Goal: Task Accomplishment & Management: Manage account settings

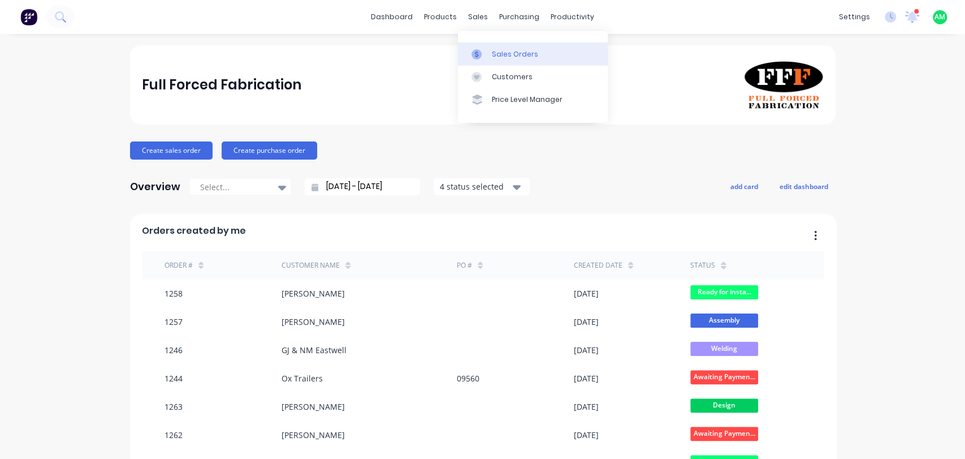
click at [500, 51] on div "Sales Orders" at bounding box center [515, 54] width 46 height 10
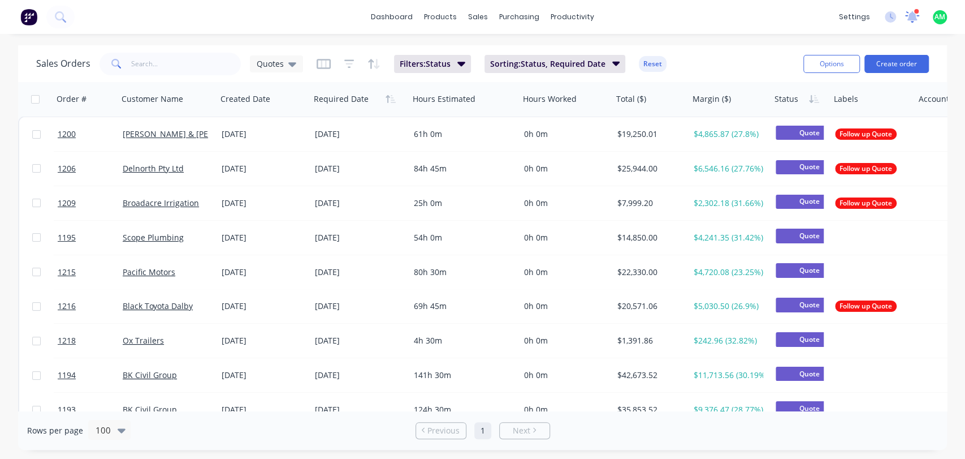
click at [919, 21] on icon at bounding box center [912, 16] width 15 height 13
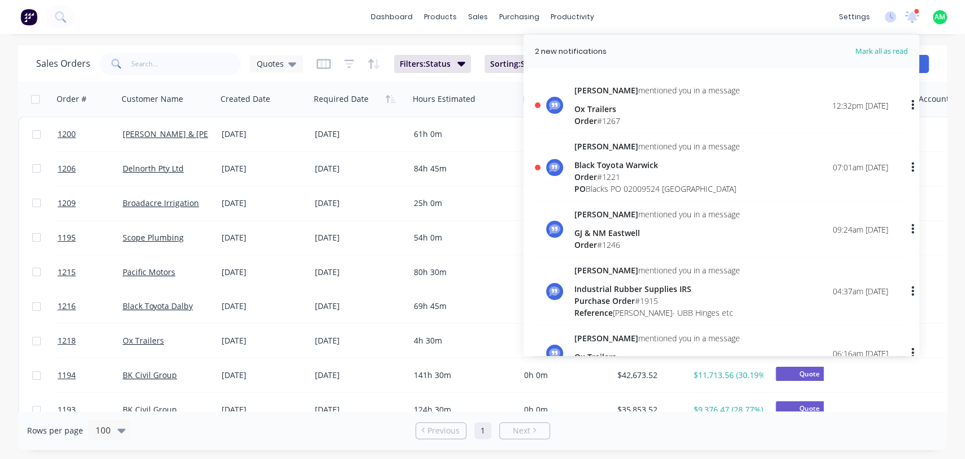
click at [611, 180] on div "Order # 1221" at bounding box center [658, 177] width 166 height 12
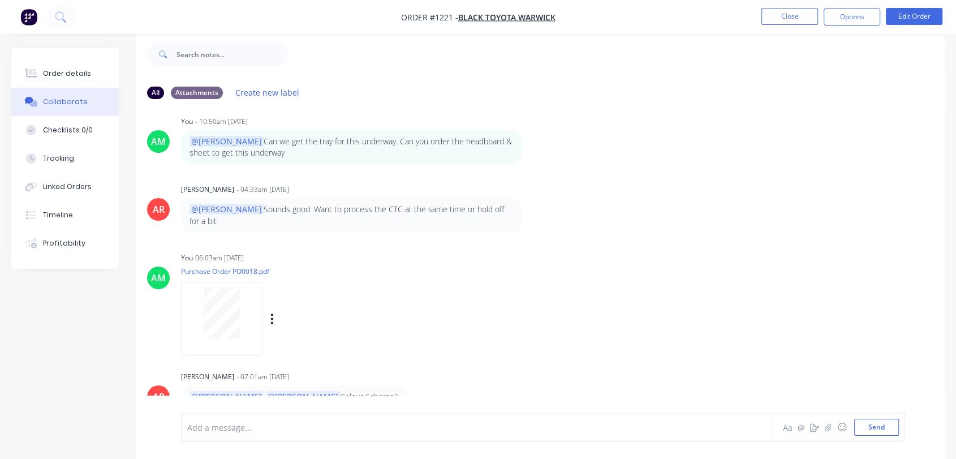
scroll to position [17, 0]
click at [244, 429] on div at bounding box center [454, 427] width 533 height 12
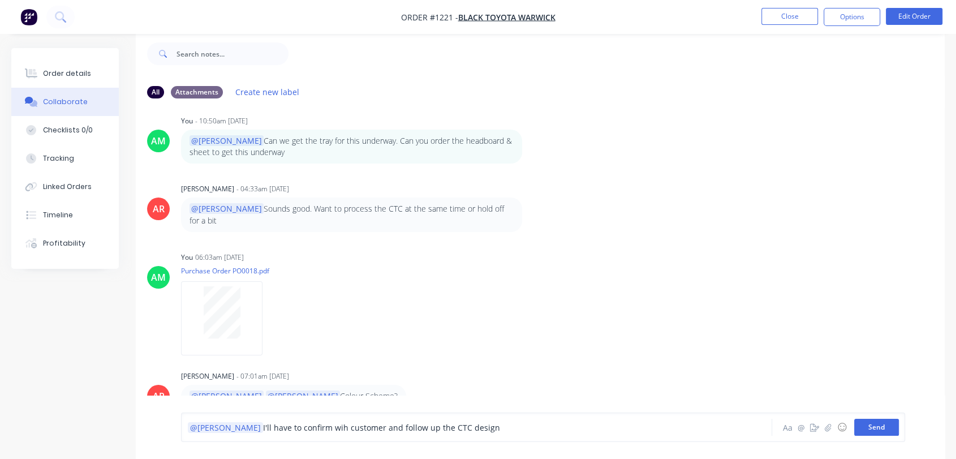
click at [882, 428] on button "Send" at bounding box center [876, 427] width 45 height 17
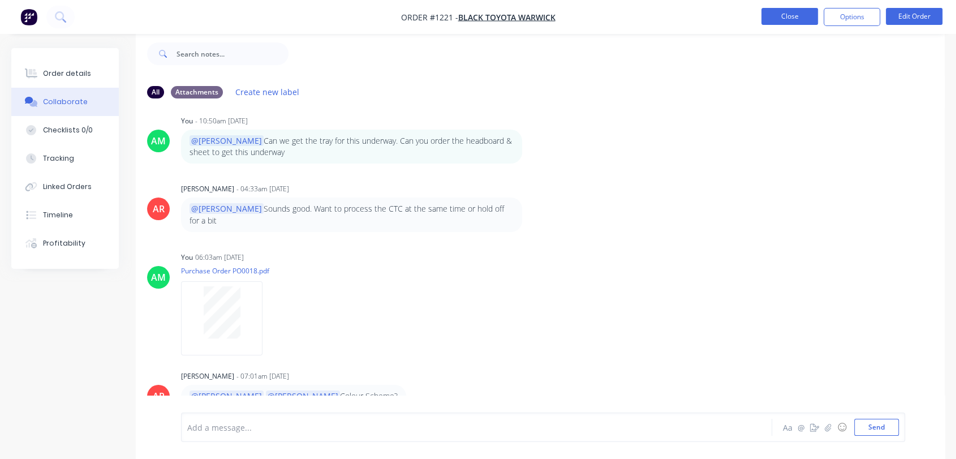
click at [783, 18] on button "Close" at bounding box center [789, 16] width 57 height 17
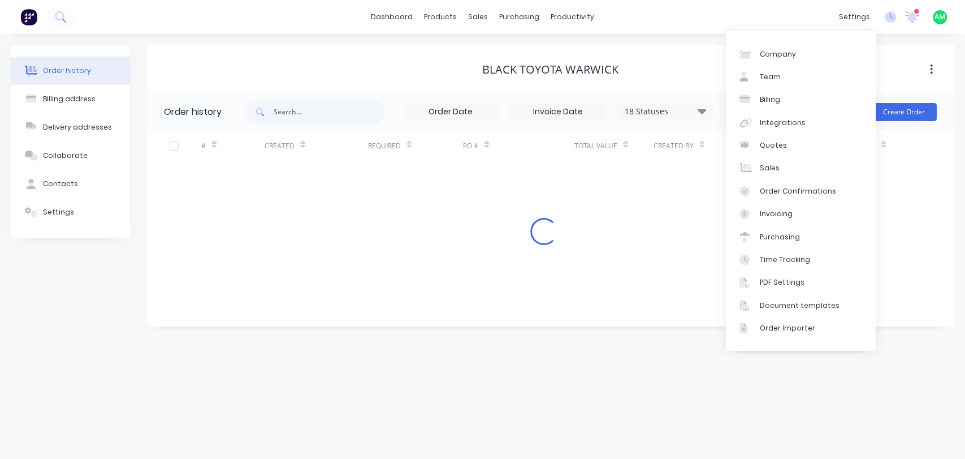
click at [913, 19] on icon at bounding box center [913, 16] width 10 height 10
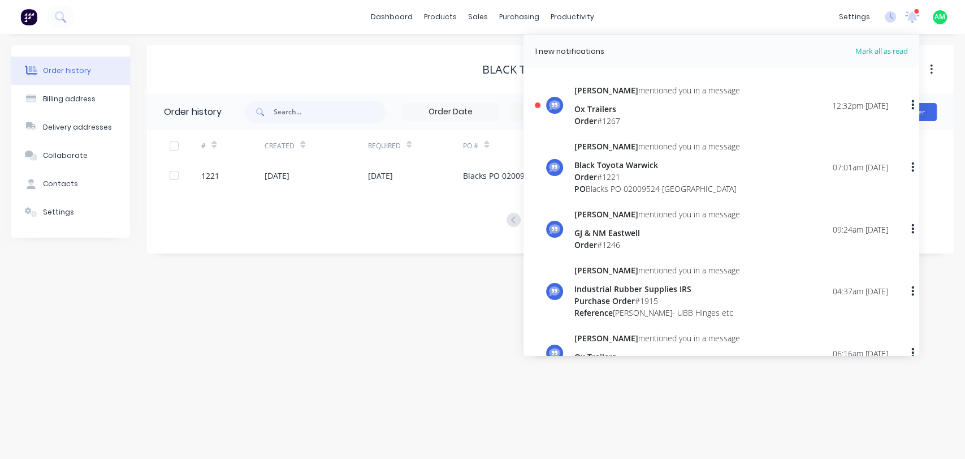
click at [589, 110] on div "Ox Trailers" at bounding box center [658, 109] width 166 height 12
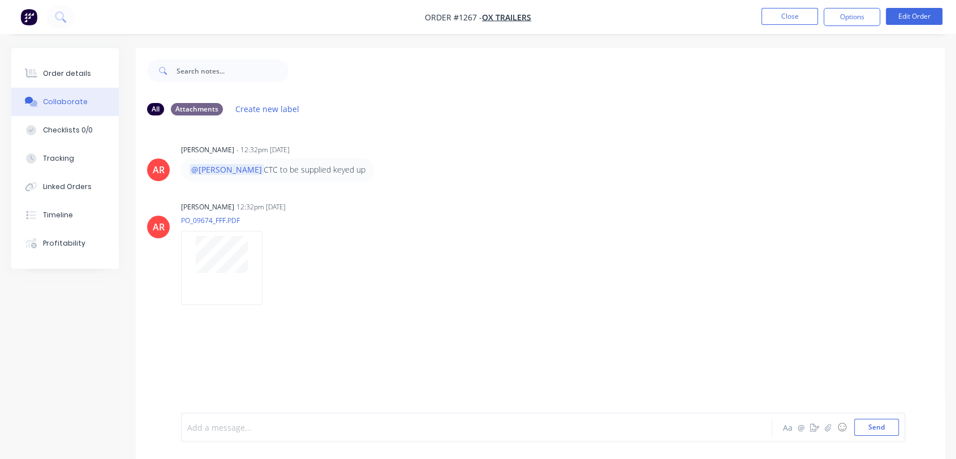
click at [268, 432] on div at bounding box center [454, 427] width 533 height 12
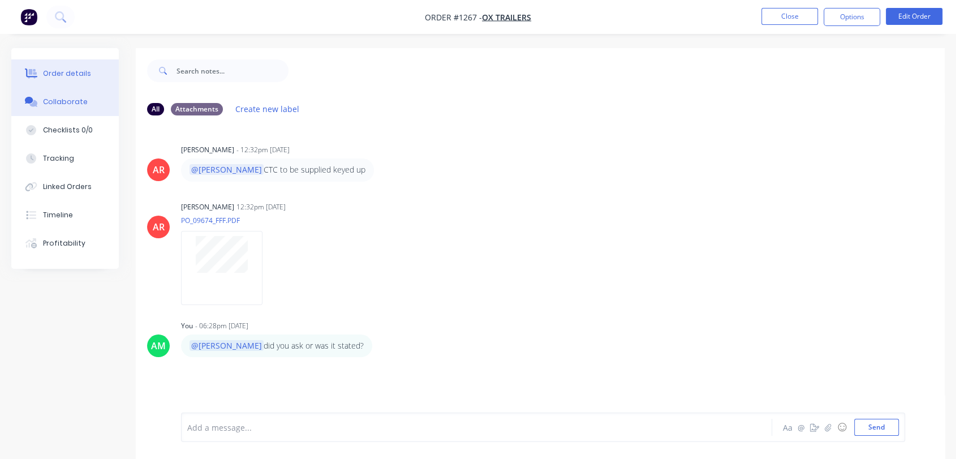
click at [61, 68] on div "Order details" at bounding box center [67, 73] width 48 height 10
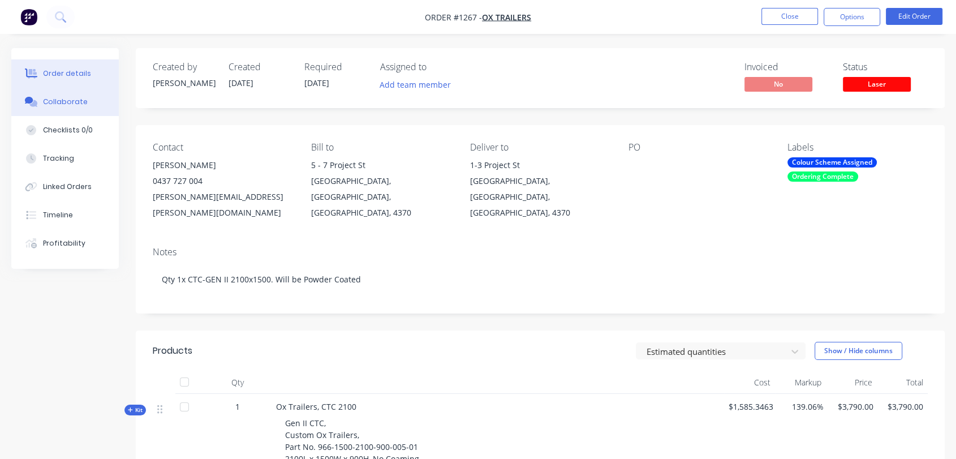
click at [63, 108] on button "Collaborate" at bounding box center [64, 102] width 107 height 28
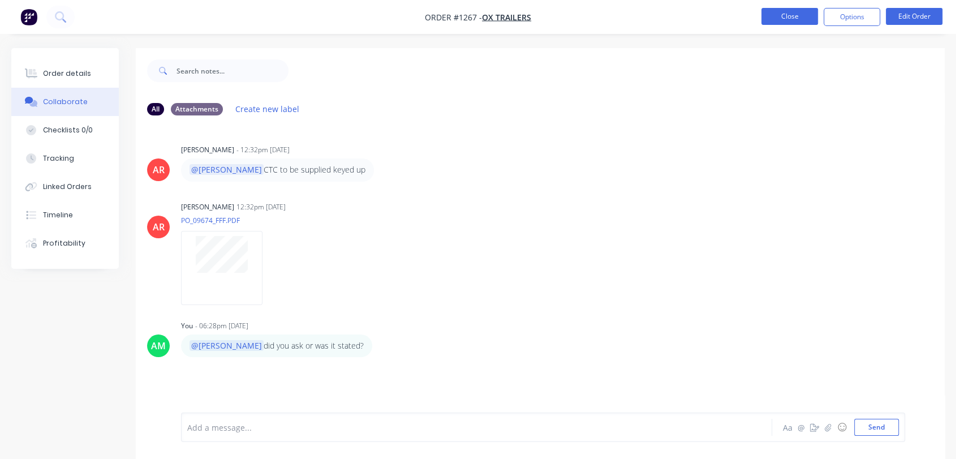
click at [779, 17] on button "Close" at bounding box center [789, 16] width 57 height 17
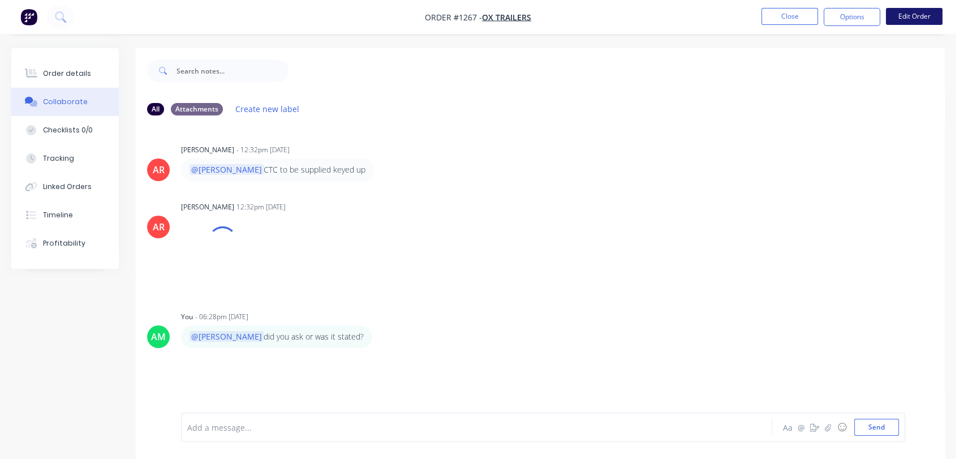
click at [922, 13] on button "Edit Order" at bounding box center [914, 16] width 57 height 17
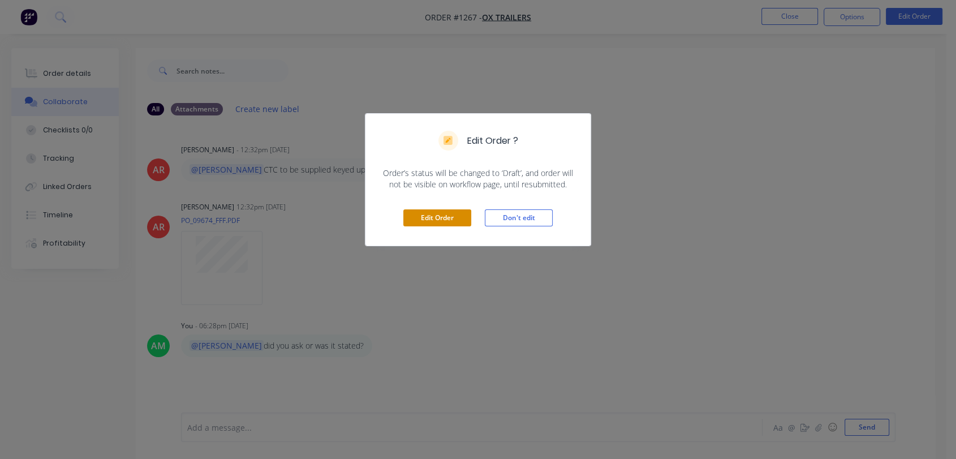
click at [445, 214] on button "Edit Order" at bounding box center [437, 217] width 68 height 17
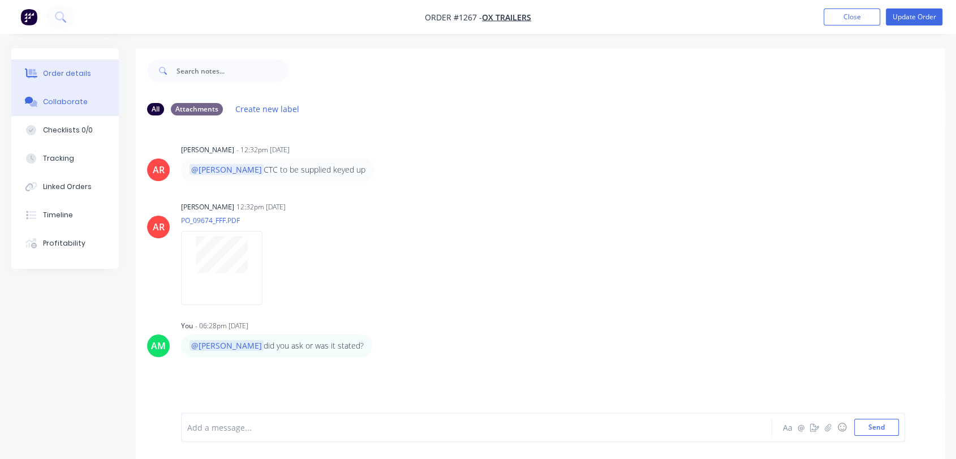
click at [60, 80] on button "Order details" at bounding box center [64, 73] width 107 height 28
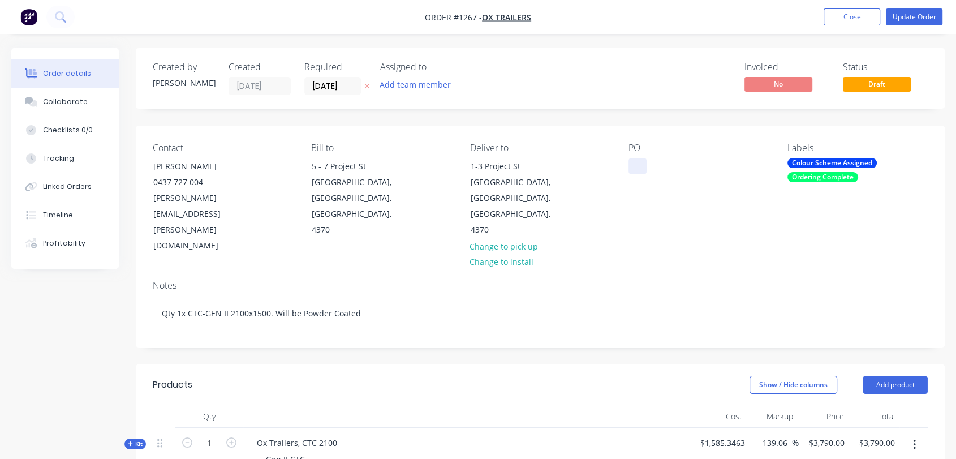
click at [640, 163] on div at bounding box center [637, 166] width 18 height 16
paste div
click at [645, 199] on div "PO 09674" at bounding box center [698, 198] width 140 height 111
click at [907, 18] on button "Update Order" at bounding box center [914, 16] width 57 height 17
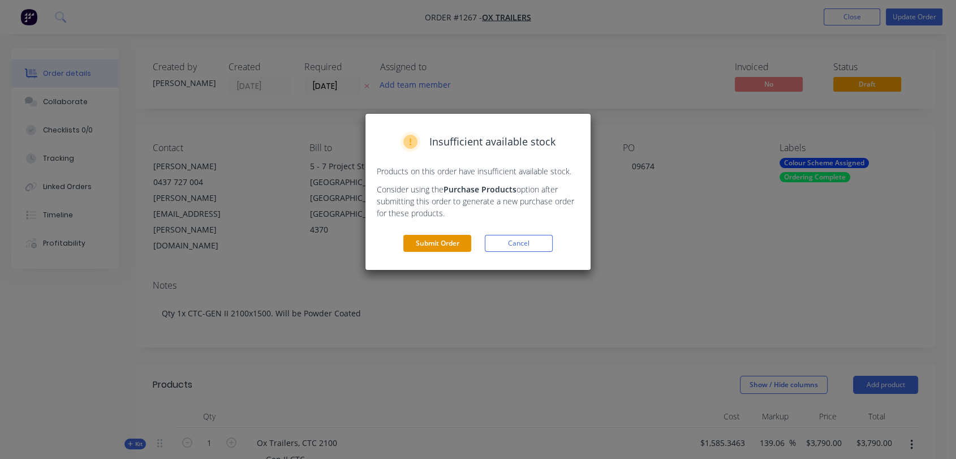
click at [455, 245] on button "Submit Order" at bounding box center [437, 243] width 68 height 17
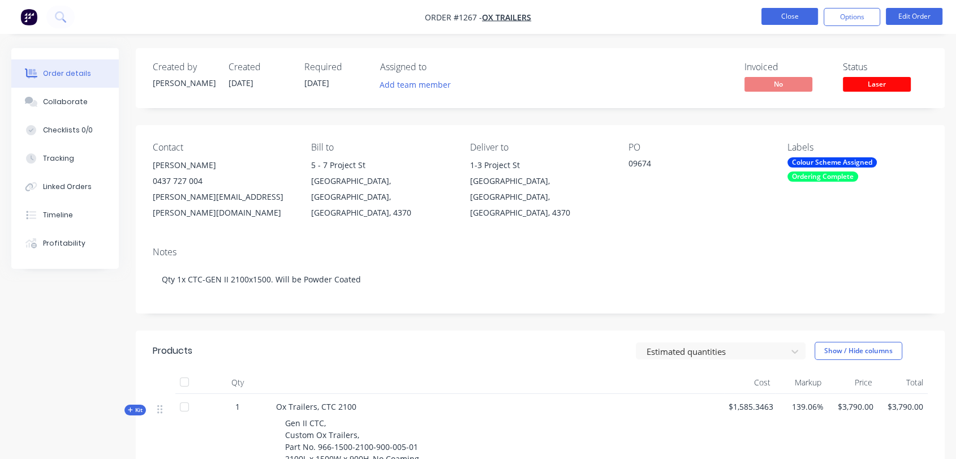
click at [783, 15] on button "Close" at bounding box center [789, 16] width 57 height 17
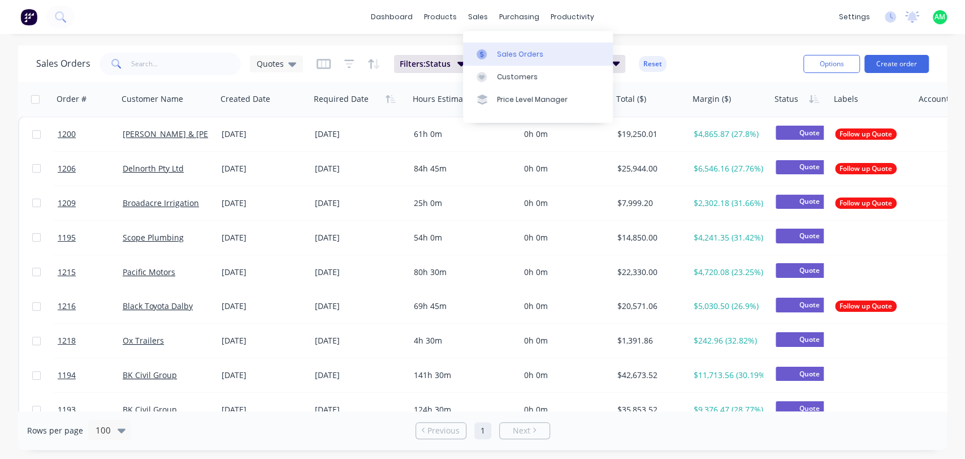
click at [498, 46] on link "Sales Orders" at bounding box center [538, 53] width 150 height 23
click at [507, 56] on div "Sales Orders" at bounding box center [520, 54] width 46 height 10
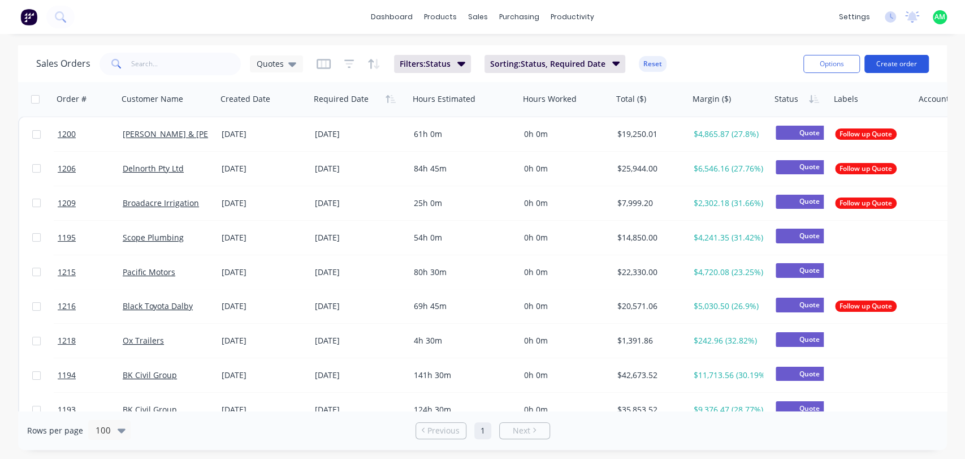
click at [894, 60] on button "Create order" at bounding box center [897, 64] width 64 height 18
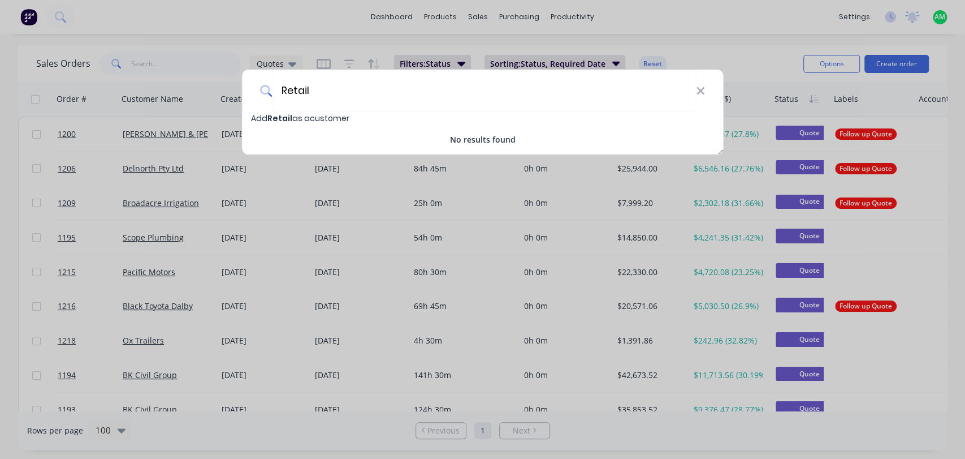
type input "Retail"
click at [311, 118] on span "Add Retail as a customer" at bounding box center [300, 118] width 98 height 11
select select "AU"
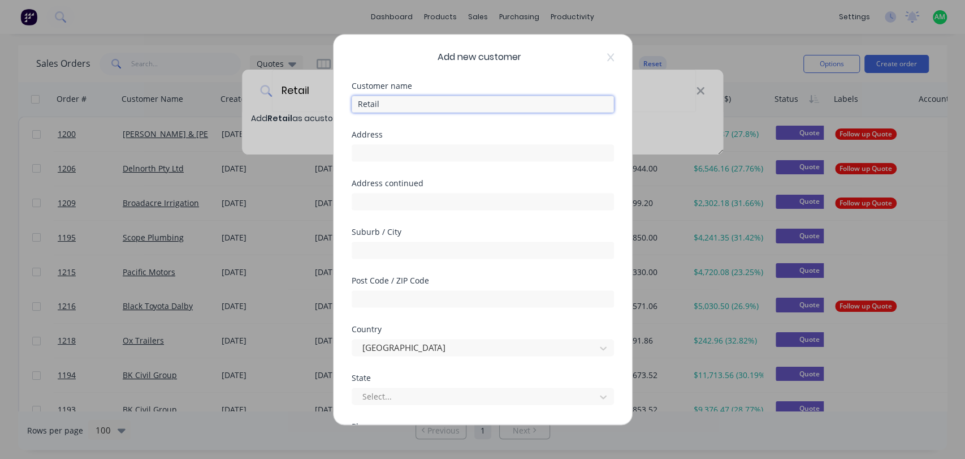
click at [407, 98] on input "Retail" at bounding box center [483, 104] width 262 height 17
type input "Retail Client"
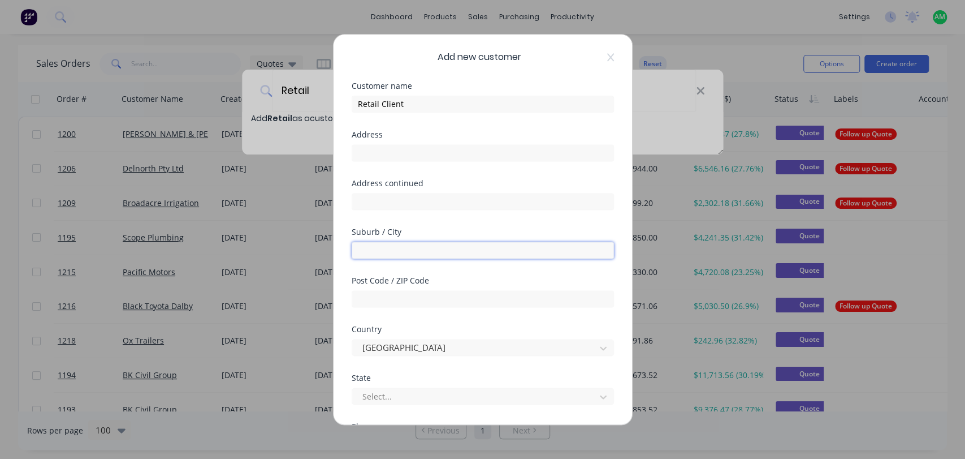
click at [398, 252] on input "text" at bounding box center [483, 250] width 262 height 17
click at [391, 250] on input "text" at bounding box center [483, 250] width 262 height 17
type input "w"
type input "Warwick"
click at [372, 295] on input "text" at bounding box center [483, 298] width 262 height 17
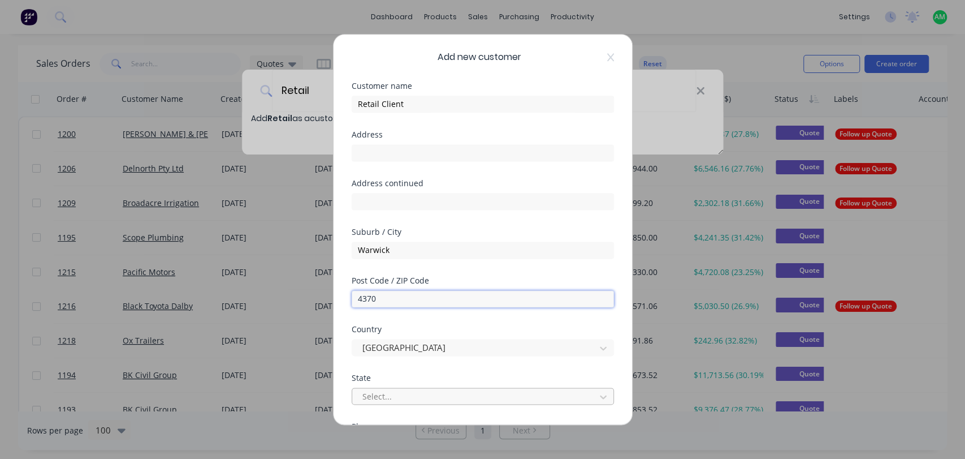
type input "4370"
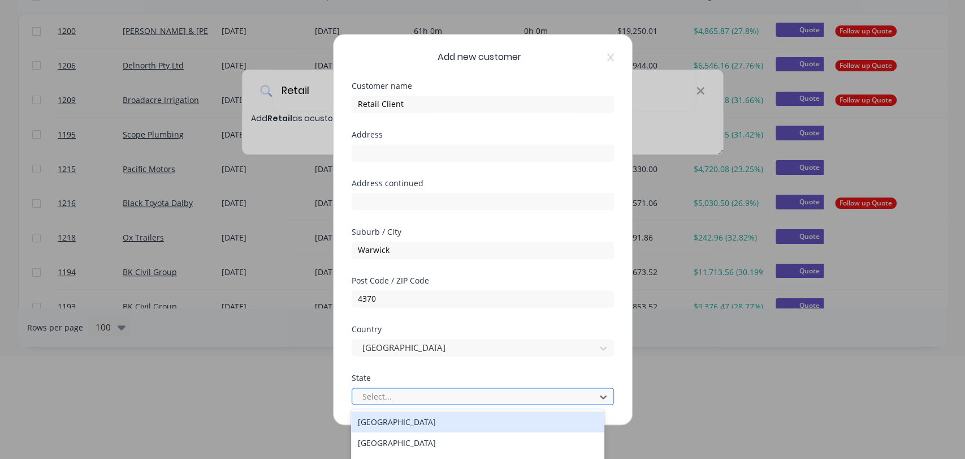
click at [377, 399] on div at bounding box center [475, 396] width 229 height 14
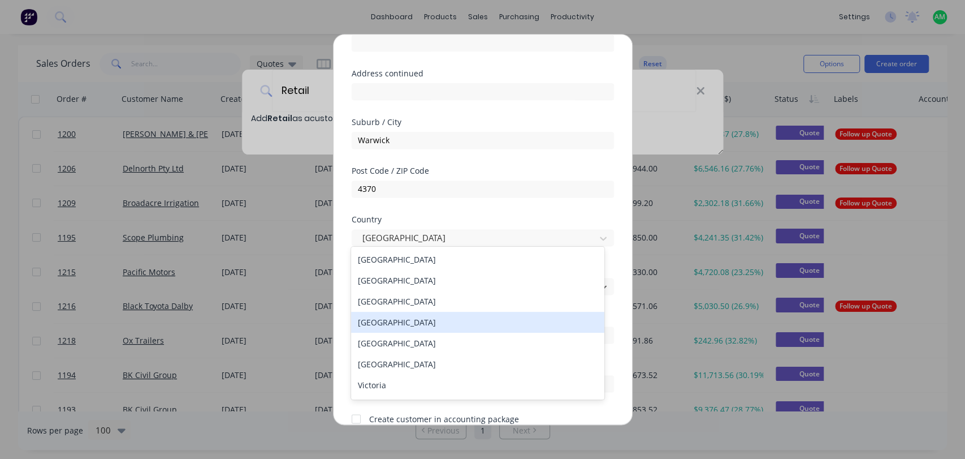
scroll to position [162, 0]
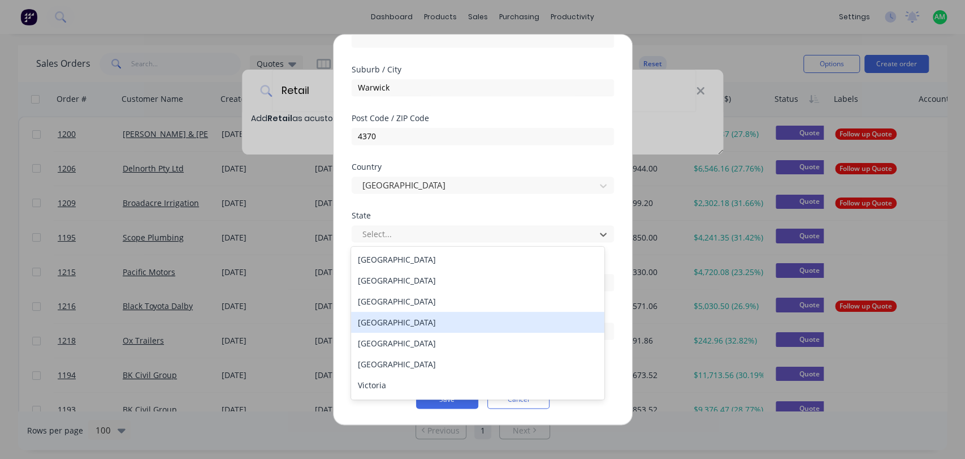
click at [380, 319] on div "[GEOGRAPHIC_DATA]" at bounding box center [477, 322] width 253 height 21
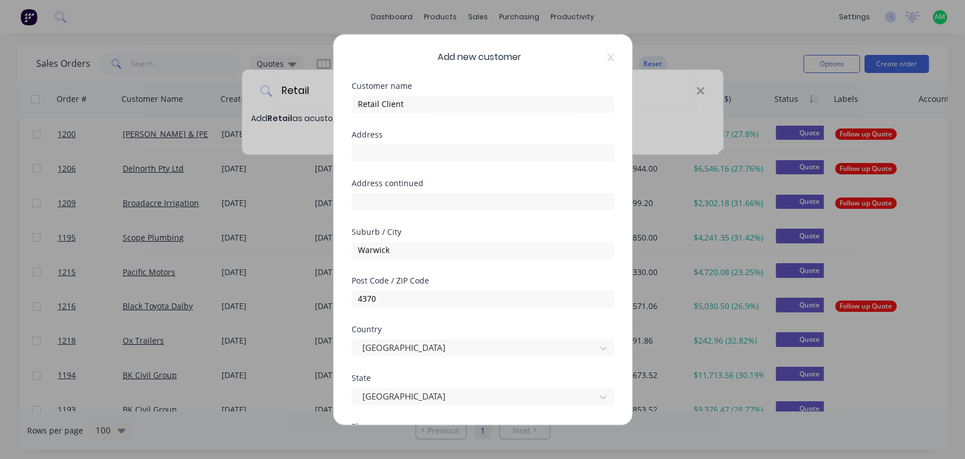
scroll to position [0, 0]
click at [387, 153] on input "text" at bounding box center [483, 152] width 262 height 17
type input "[STREET_ADDRESS][PERSON_NAME]"
type input "0404 521 596"
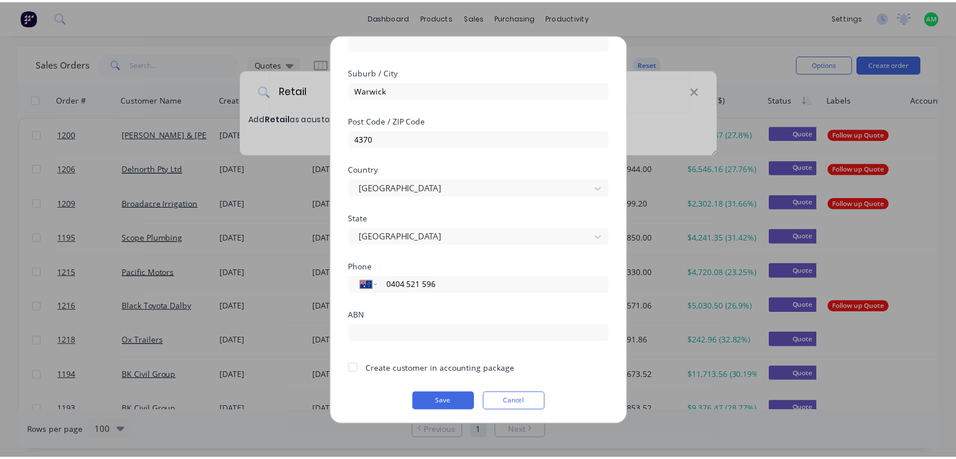
scroll to position [162, 0]
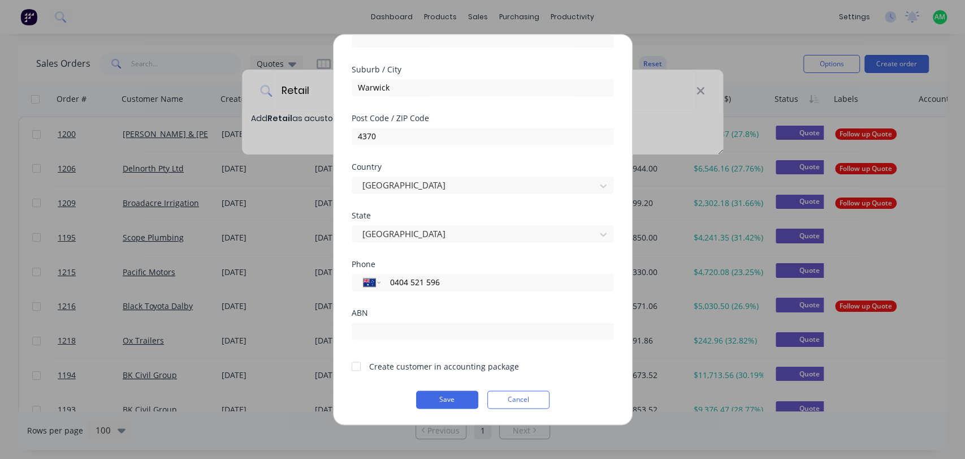
click at [359, 368] on div at bounding box center [356, 366] width 23 height 23
click at [449, 406] on button "Save" at bounding box center [447, 399] width 62 height 18
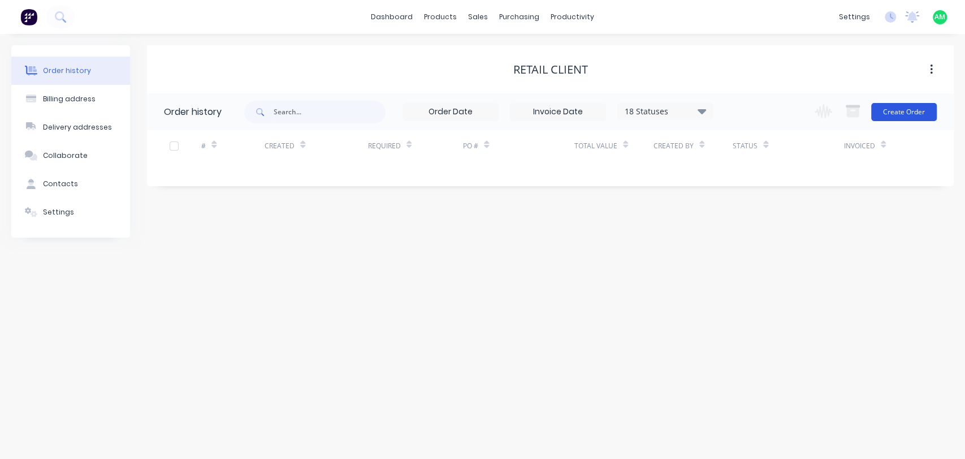
click at [906, 111] on button "Create Order" at bounding box center [905, 112] width 66 height 18
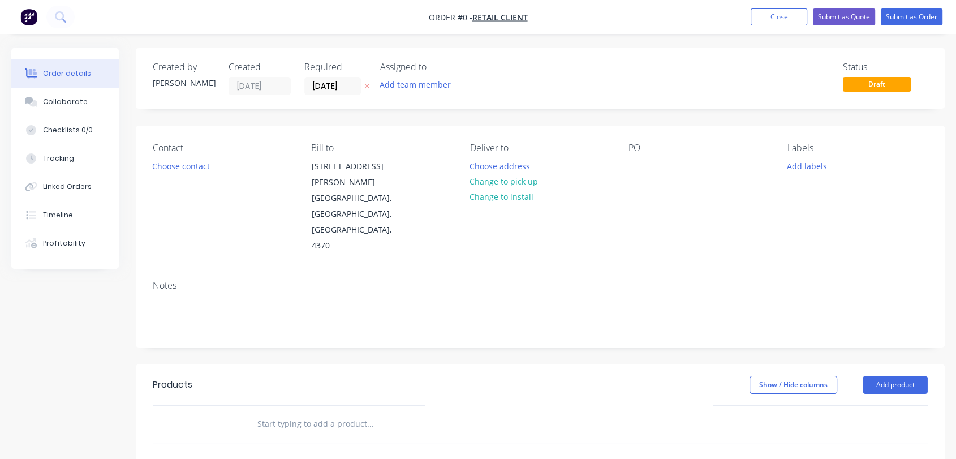
click at [284, 412] on input "text" at bounding box center [370, 423] width 226 height 23
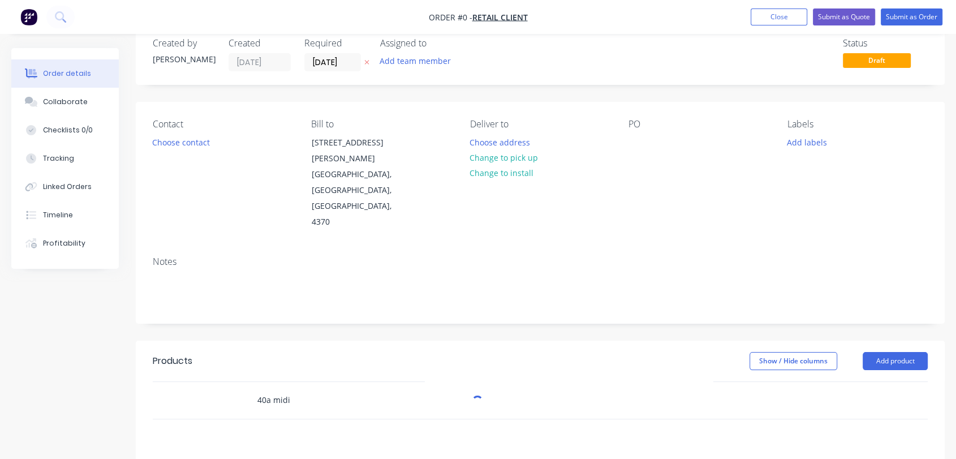
scroll to position [126, 0]
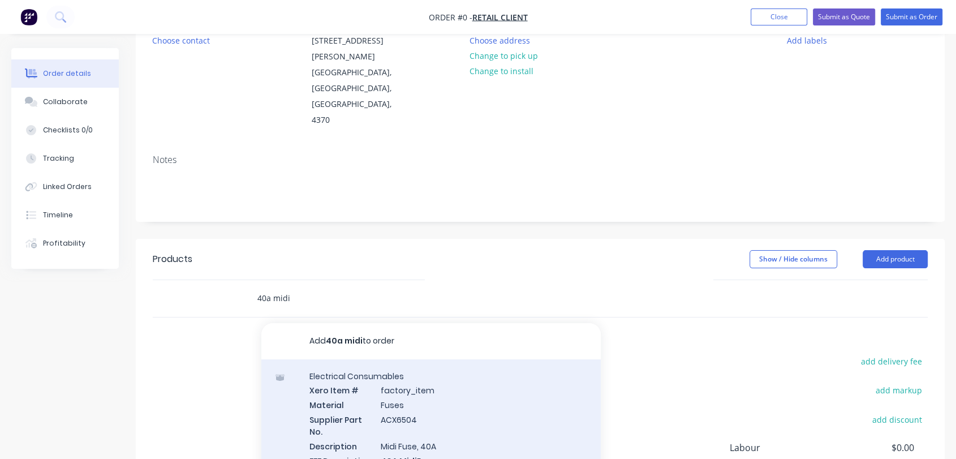
type input "40a midi"
click at [421, 360] on div "Extrusion/RHS Stock Xero Item # factory_item Material Galvanised Dimensions 75x…" at bounding box center [430, 419] width 339 height 120
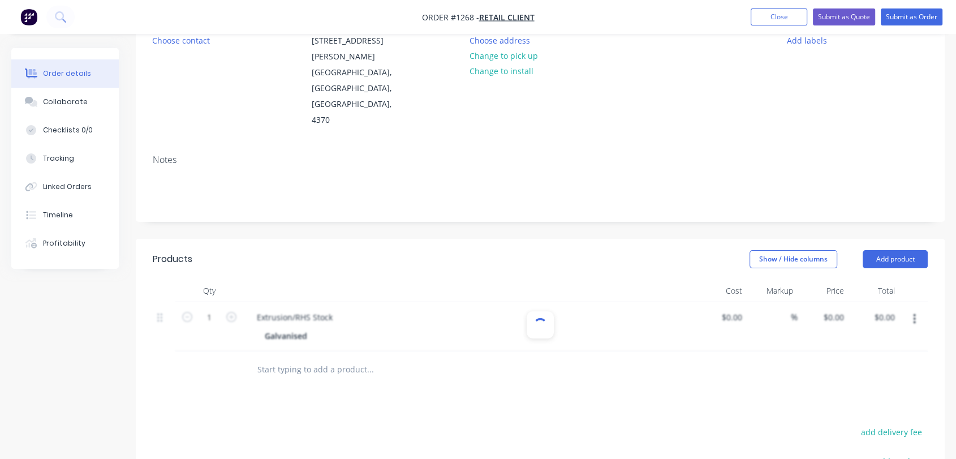
type input "$159.32"
type input "40"
type input "$223.048"
type input "$223.05"
click at [914, 314] on icon "button" at bounding box center [914, 319] width 2 height 10
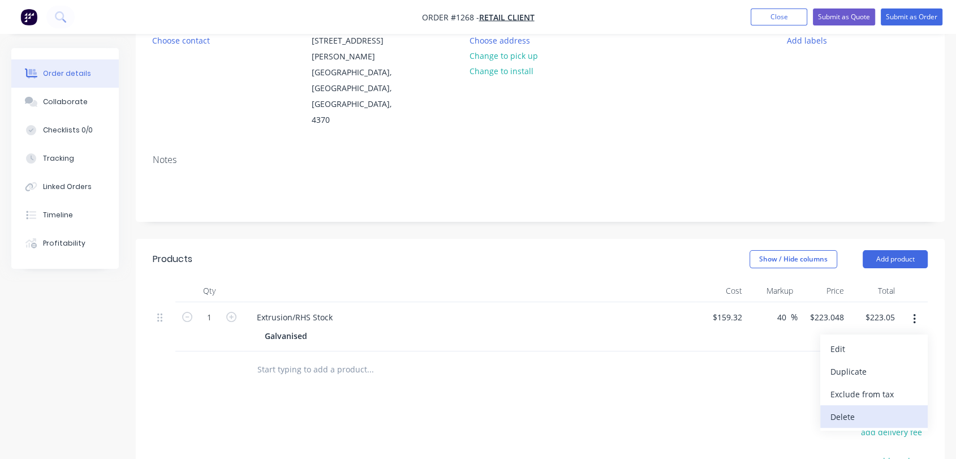
click at [853, 408] on div "Delete" at bounding box center [873, 416] width 87 height 16
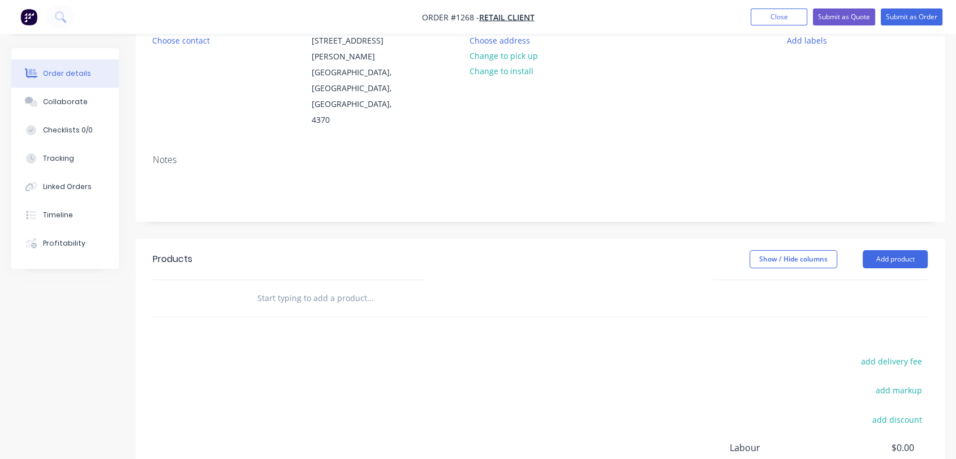
click at [291, 287] on input "text" at bounding box center [370, 298] width 226 height 23
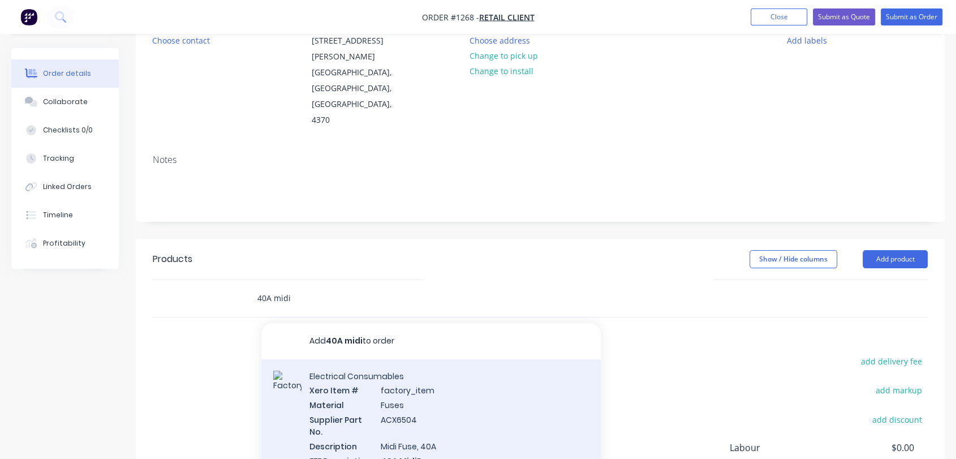
type input "40A midi"
click at [471, 379] on div "Electrical Consumables Xero Item # factory_item Material Fuses Supplier Part No…" at bounding box center [430, 432] width 339 height 147
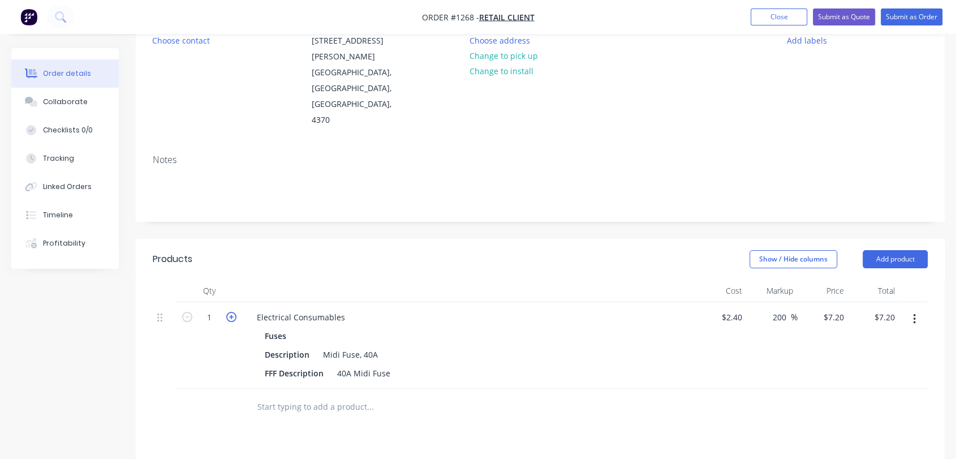
click at [228, 312] on icon "button" at bounding box center [231, 317] width 10 height 10
type input "2"
type input "$14.40"
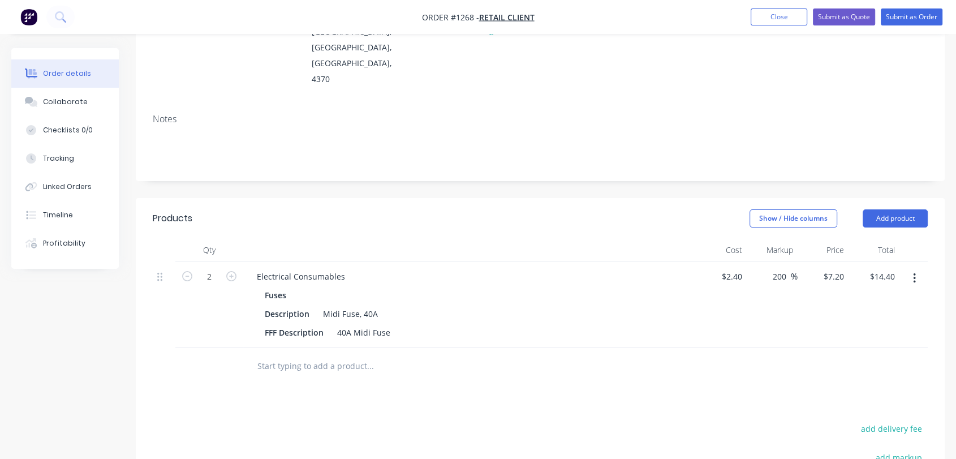
scroll to position [167, 0]
click at [337, 354] on input "text" at bounding box center [370, 365] width 226 height 23
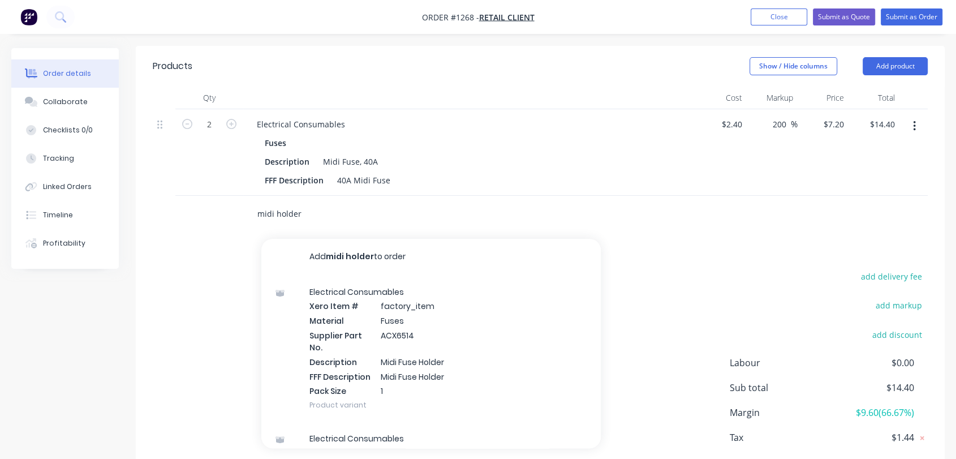
scroll to position [333, 0]
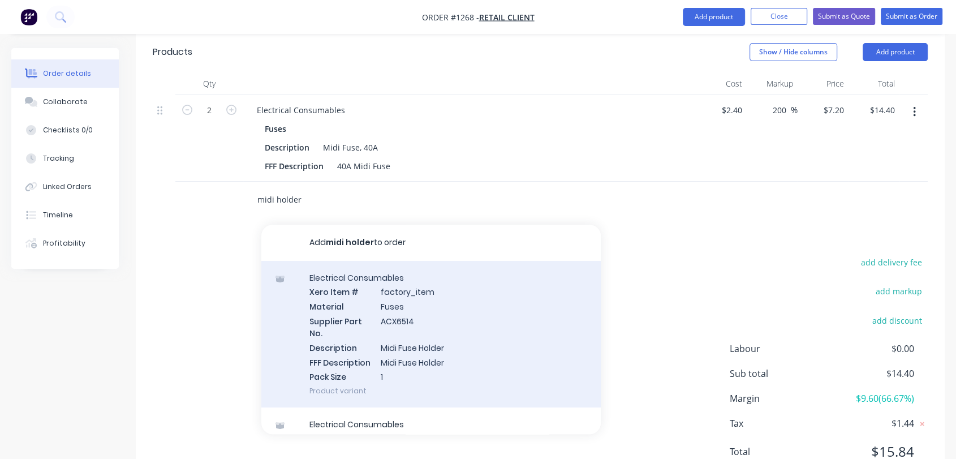
type input "midi holder"
click at [511, 311] on div "Electrical Consumables Xero Item # factory_item Material Fuses Supplier Part No…" at bounding box center [430, 334] width 339 height 147
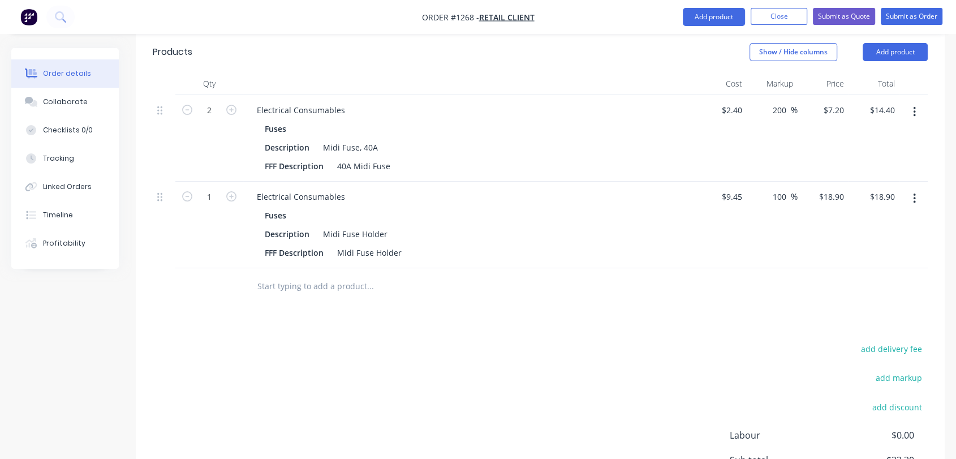
click at [335, 275] on input "text" at bounding box center [370, 286] width 226 height 23
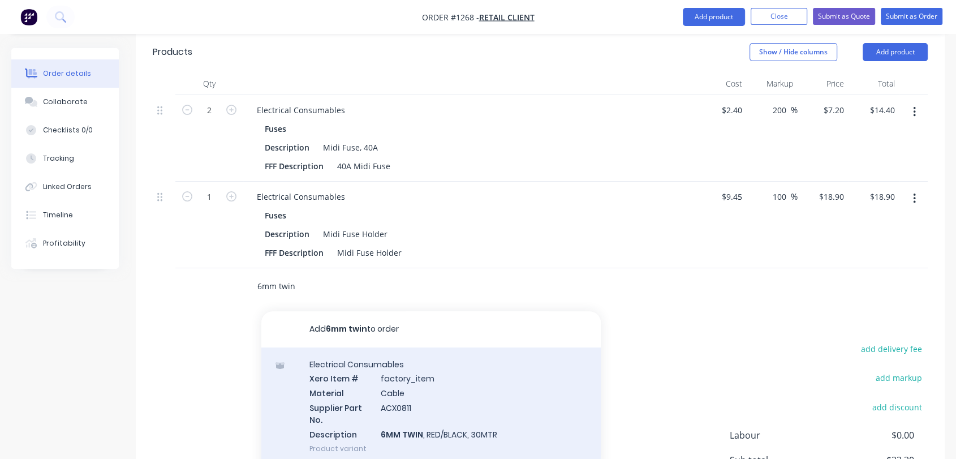
type input "6mm twin"
click at [445, 347] on div "Electrical Consumables Xero Item # factory_item Material Cable Supplier Part No…" at bounding box center [430, 406] width 339 height 118
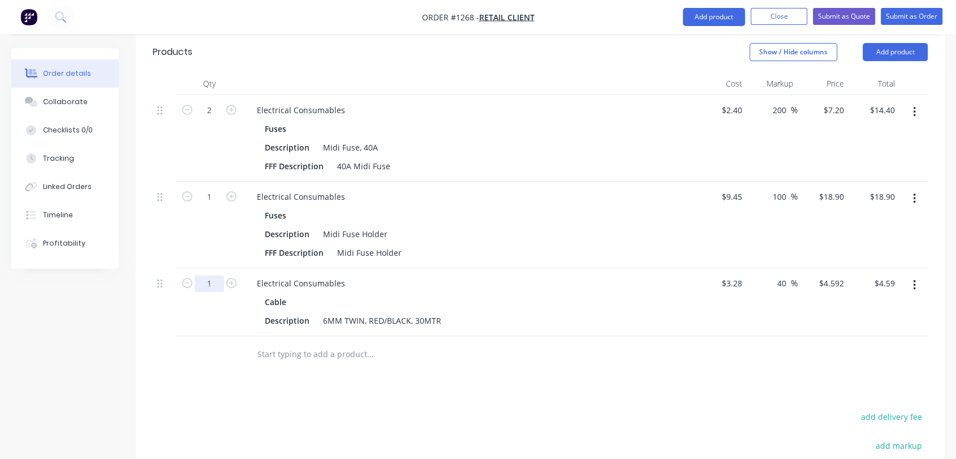
click at [215, 275] on input "1" at bounding box center [209, 283] width 29 height 17
type input "30"
type input "$137.76"
click at [404, 336] on div at bounding box center [446, 354] width 407 height 37
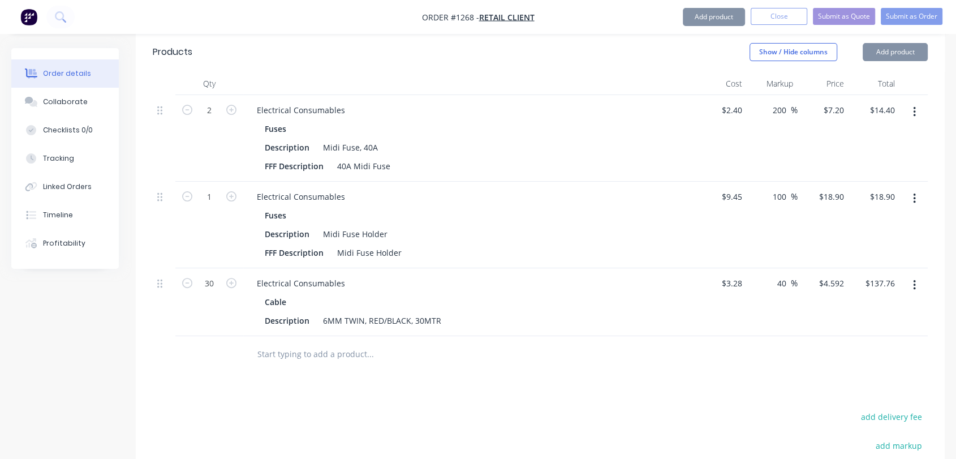
click at [343, 343] on input "text" at bounding box center [370, 354] width 226 height 23
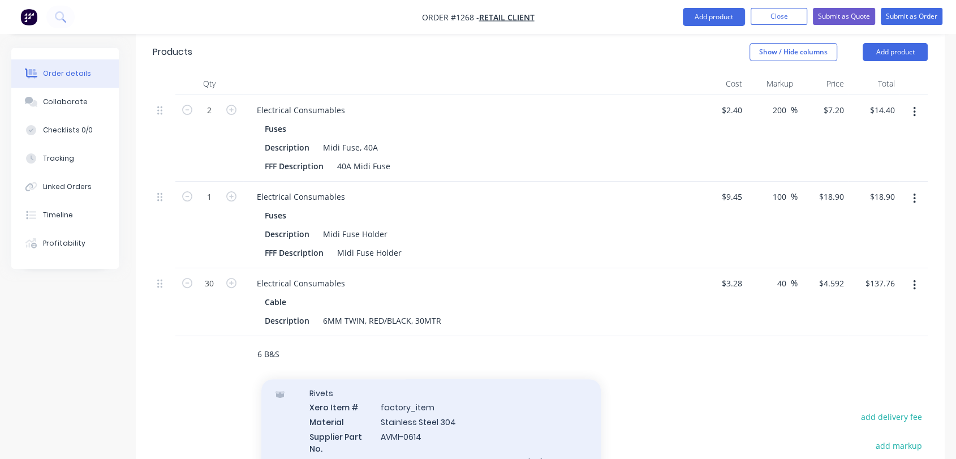
scroll to position [41, 0]
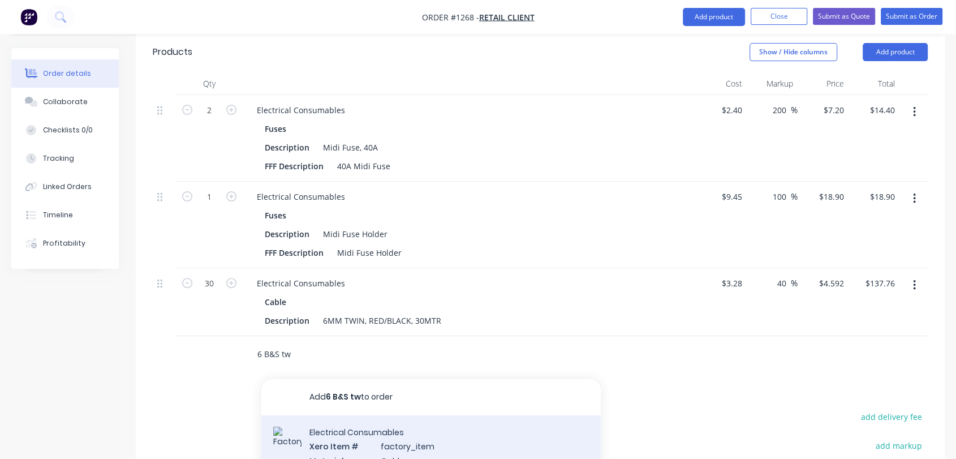
type input "6 B&S tw"
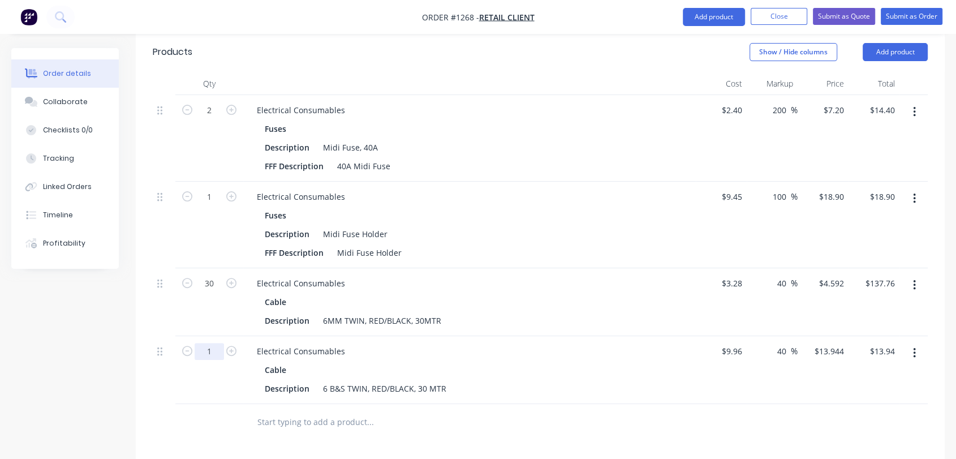
click at [202, 343] on input "1" at bounding box center [209, 351] width 29 height 17
type input "3"
type input "$41.83"
click at [287, 411] on input "text" at bounding box center [370, 422] width 226 height 23
click at [305, 411] on input "text" at bounding box center [370, 422] width 226 height 23
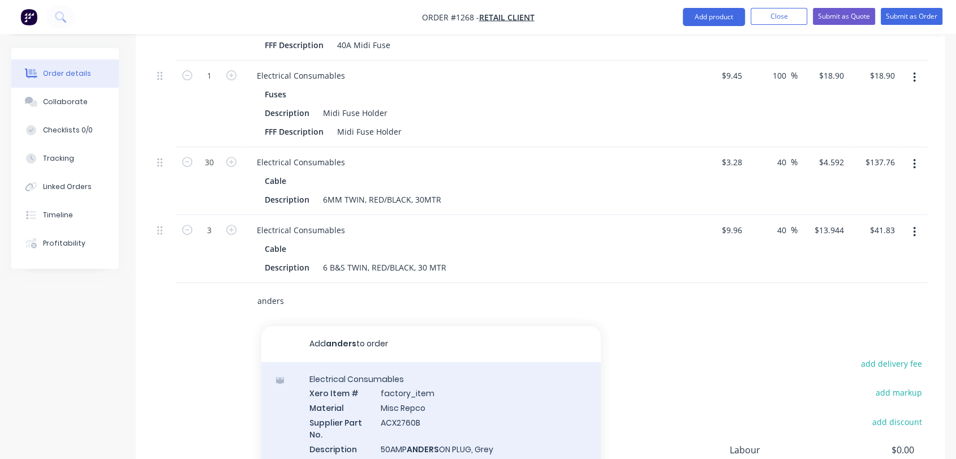
scroll to position [458, 0]
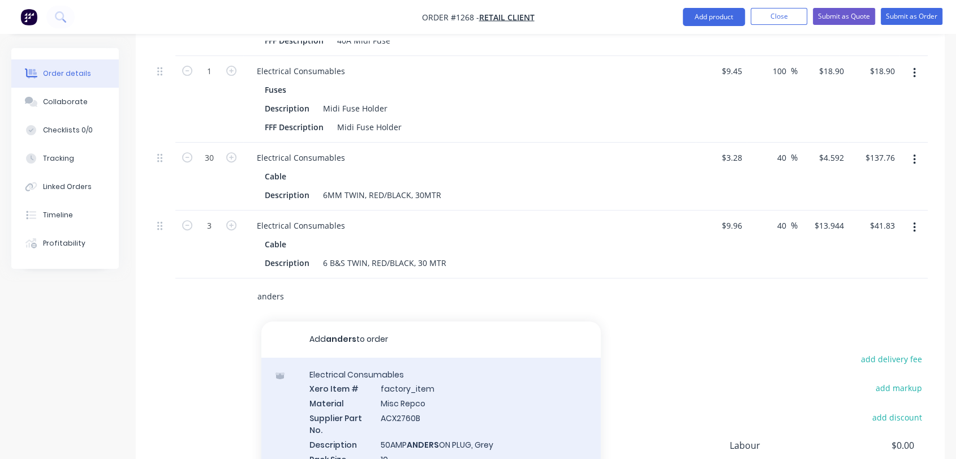
type input "anders"
click at [467, 379] on div "Electrical Consumables Xero Item # factory_item Material Misc Repco Supplier Pa…" at bounding box center [430, 423] width 339 height 132
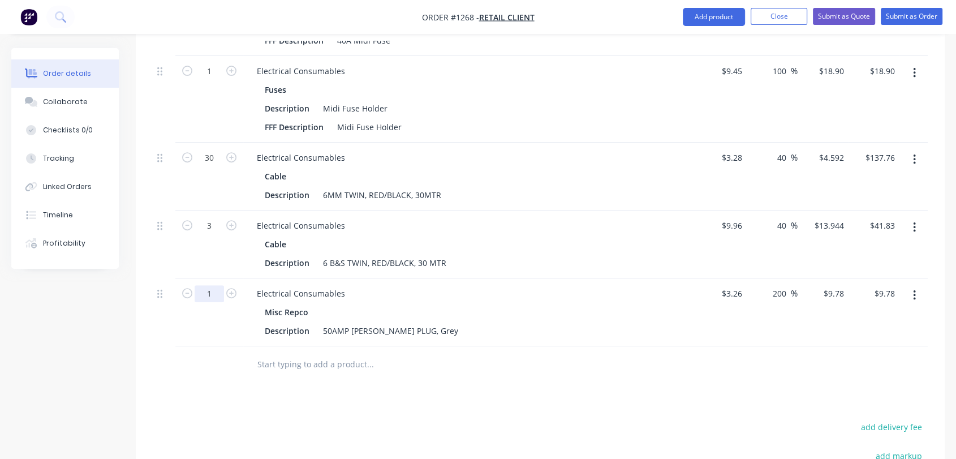
click at [213, 285] on input "1" at bounding box center [209, 293] width 29 height 17
type input "20"
type input "$195.60"
click at [301, 353] on input "text" at bounding box center [370, 364] width 226 height 23
click at [722, 21] on button "Add product" at bounding box center [714, 17] width 62 height 18
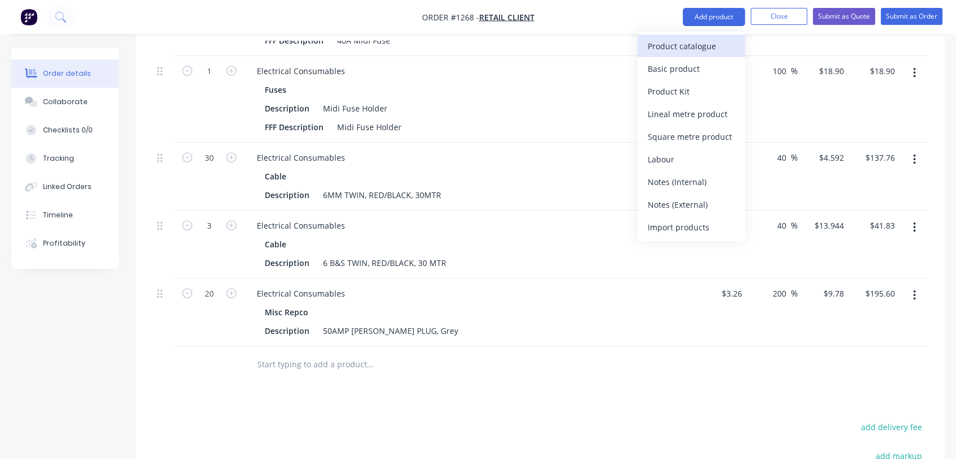
click at [687, 47] on div "Product catalogue" at bounding box center [691, 46] width 87 height 16
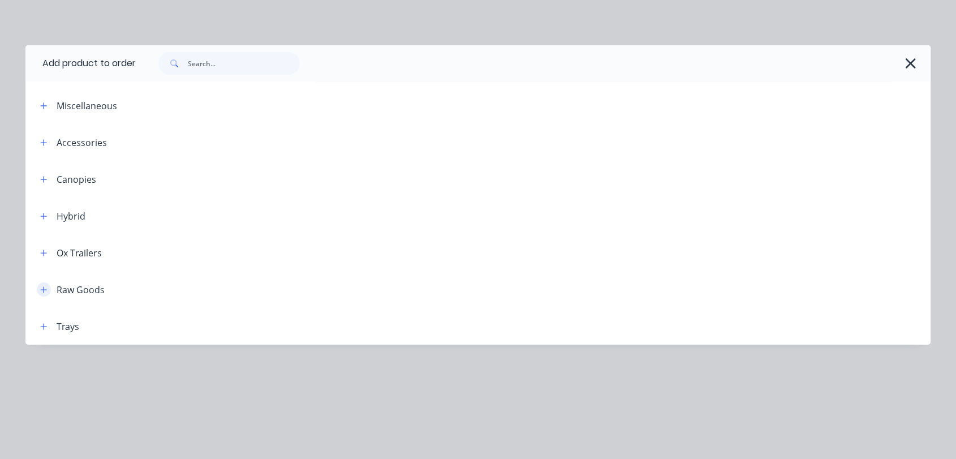
click at [42, 291] on icon "button" at bounding box center [43, 290] width 7 height 8
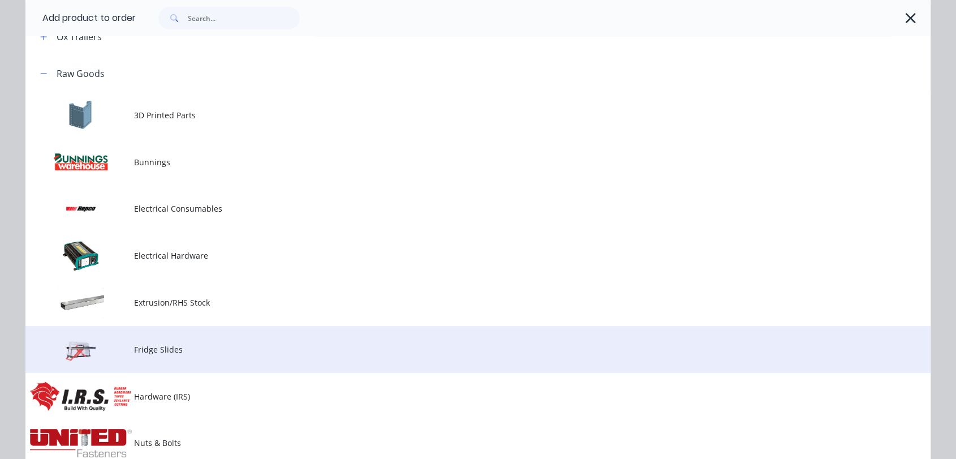
scroll to position [251, 0]
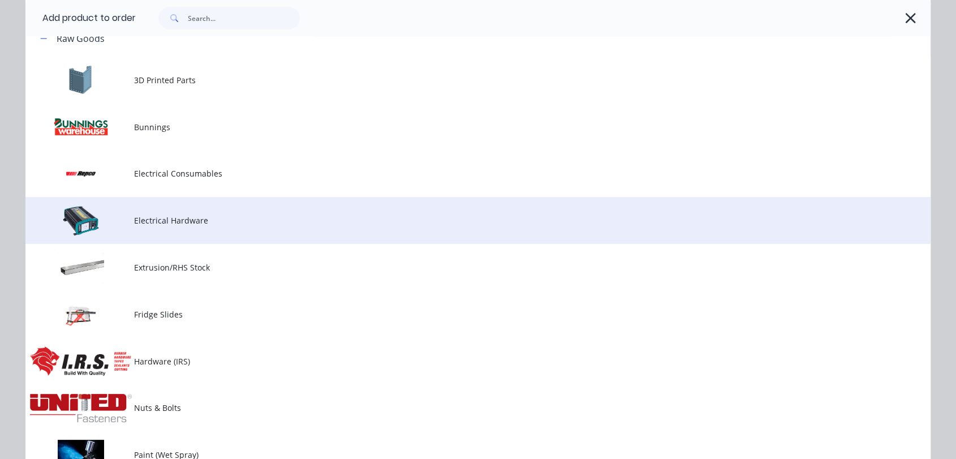
click at [180, 223] on span "Electrical Hardware" at bounding box center [452, 220] width 637 height 12
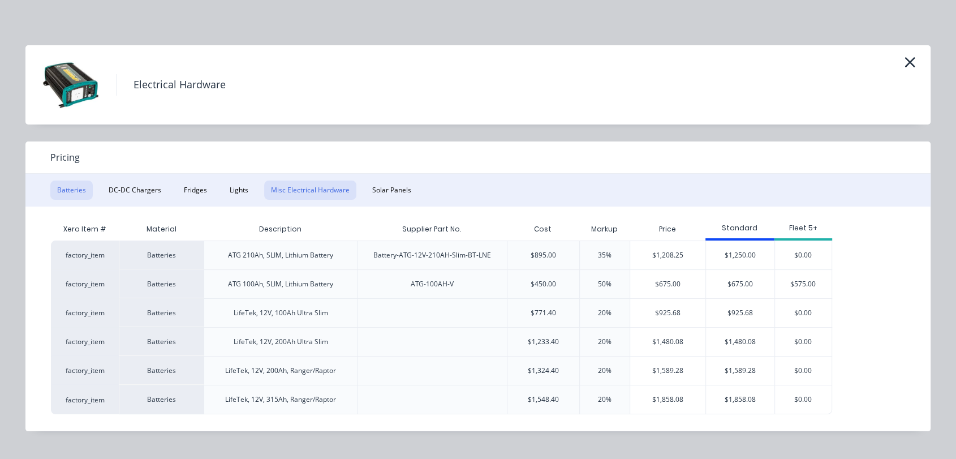
click at [324, 187] on button "Misc Electrical Hardware" at bounding box center [310, 189] width 92 height 19
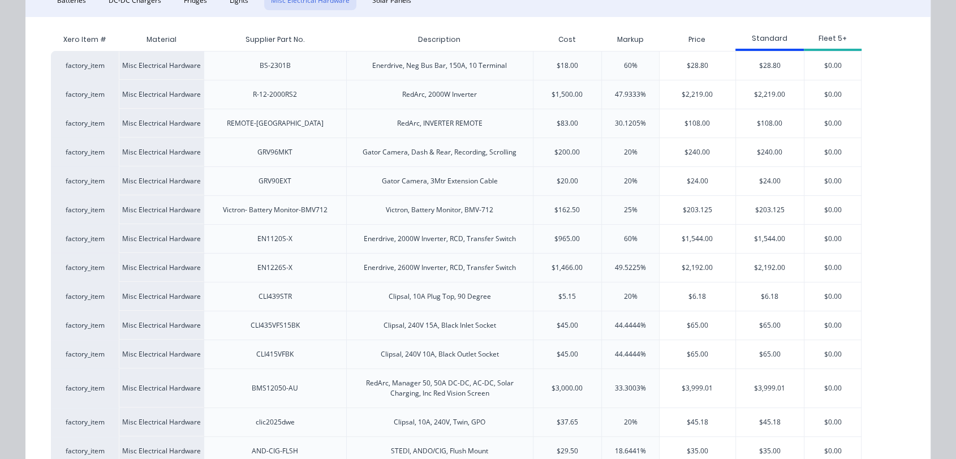
scroll to position [167, 0]
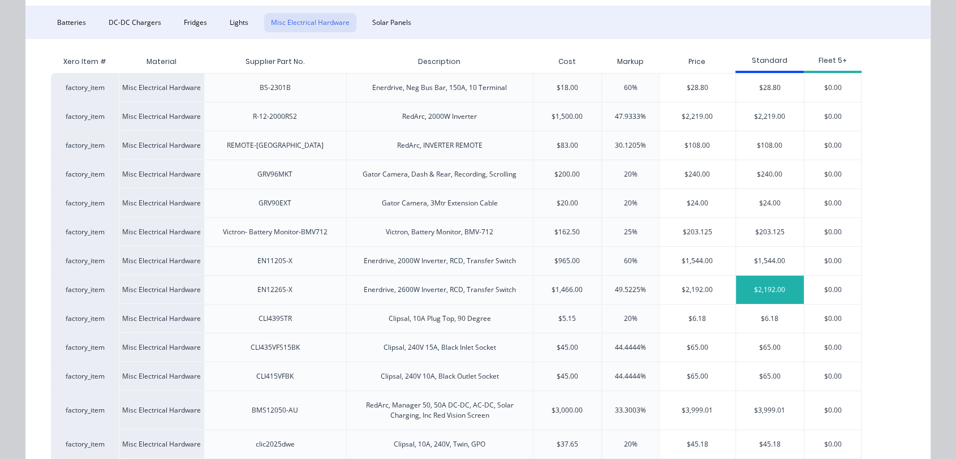
click at [783, 289] on div "$2,192.00" at bounding box center [770, 289] width 68 height 28
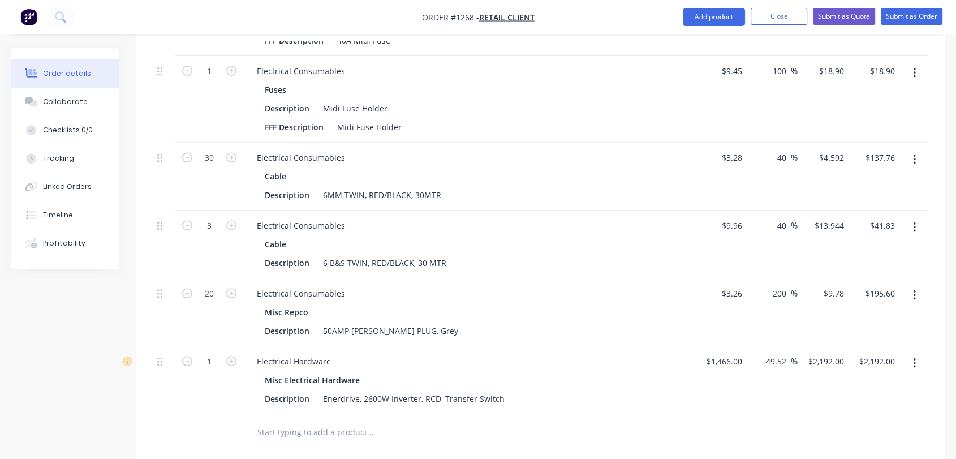
click at [913, 357] on icon "button" at bounding box center [914, 363] width 3 height 12
click at [794, 347] on div "49.52 49.52 %" at bounding box center [772, 380] width 51 height 68
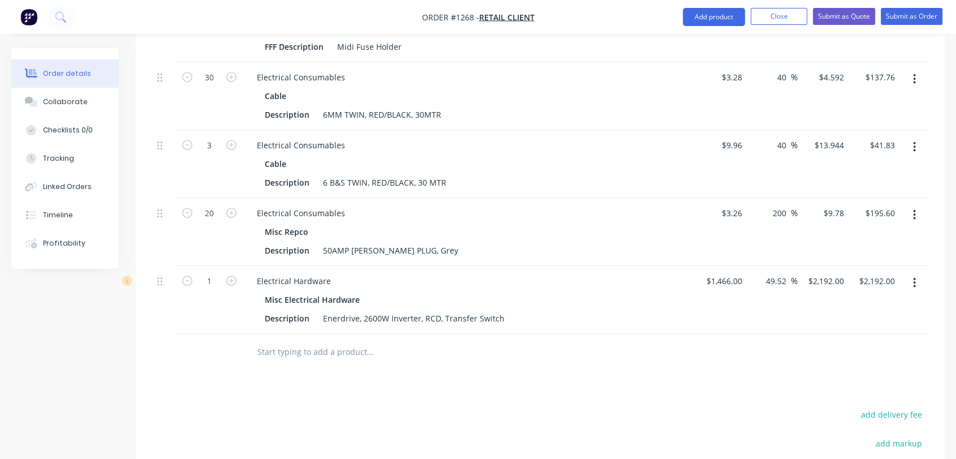
scroll to position [542, 0]
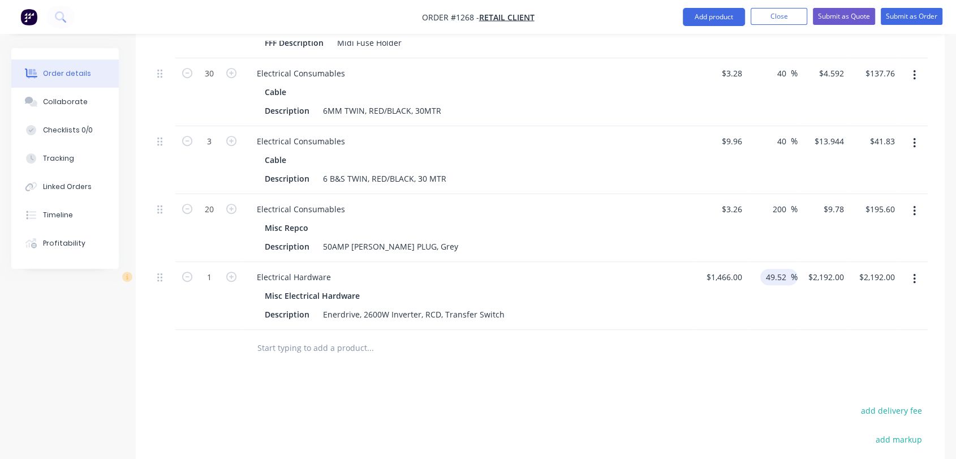
click at [778, 269] on input "49.52" at bounding box center [778, 277] width 26 height 16
type input "$2,191.9632"
type input "$2,191.96"
click at [863, 262] on div "$2,191.96 $2,192.00" at bounding box center [873, 296] width 51 height 68
click at [156, 262] on div at bounding box center [164, 296] width 23 height 68
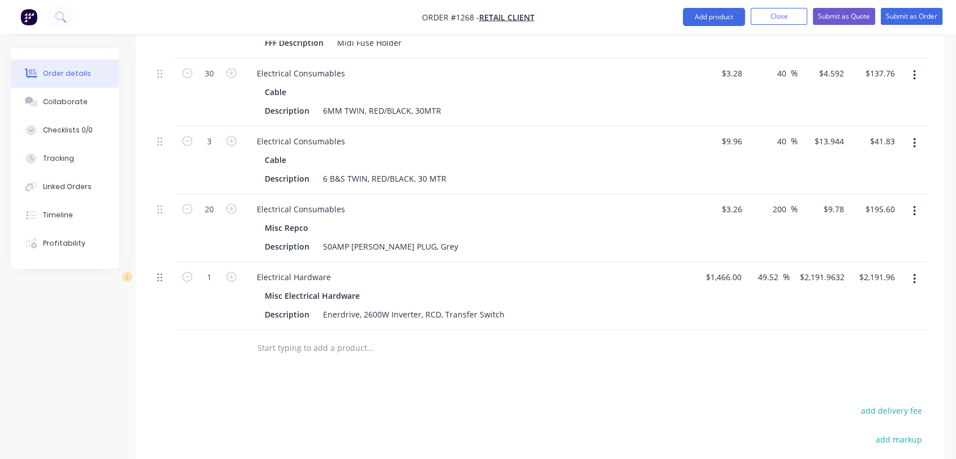
click at [158, 273] on icon at bounding box center [159, 277] width 5 height 8
click at [574, 287] on div "Misc Electrical Hardware" at bounding box center [469, 295] width 409 height 16
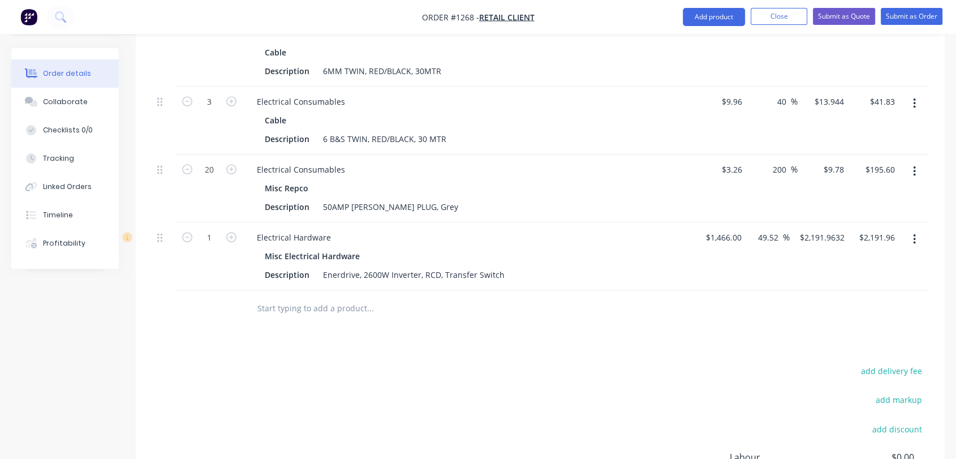
scroll to position [584, 0]
click at [909, 419] on button "add discount" at bounding box center [897, 426] width 62 height 15
type input "Inverter @ Cost"
click at [887, 419] on input at bounding box center [883, 427] width 51 height 17
drag, startPoint x: 882, startPoint y: 381, endPoint x: 904, endPoint y: 379, distance: 22.1
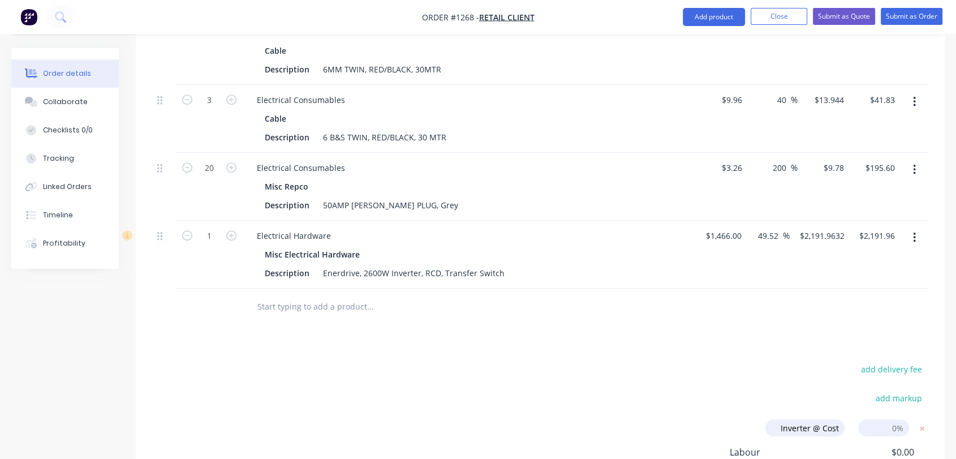
click at [900, 419] on input at bounding box center [883, 427] width 51 height 17
type input "1560"
click at [801, 361] on div "add delivery fee" at bounding box center [856, 375] width 141 height 29
drag, startPoint x: 904, startPoint y: 377, endPoint x: 864, endPoint y: 378, distance: 40.2
click at [864, 419] on input "1560.00%" at bounding box center [883, 427] width 51 height 17
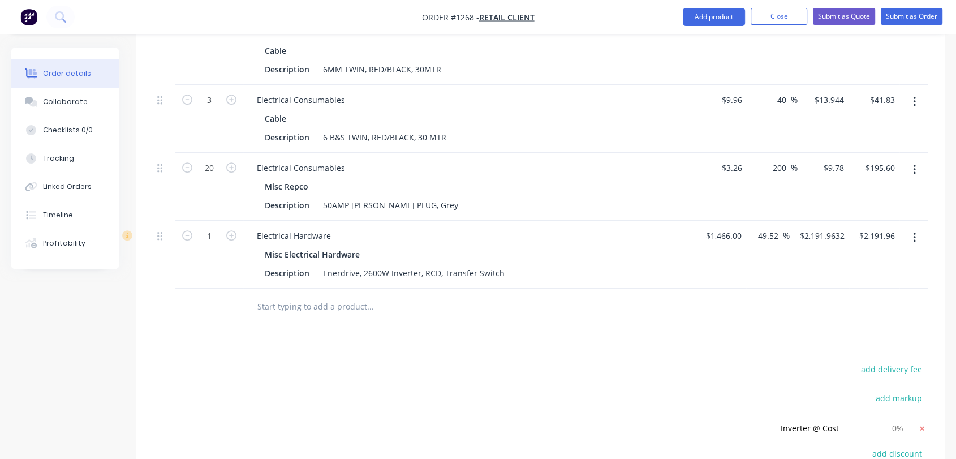
click at [920, 423] on icon at bounding box center [921, 428] width 11 height 11
click at [915, 232] on icon "button" at bounding box center [914, 237] width 2 height 10
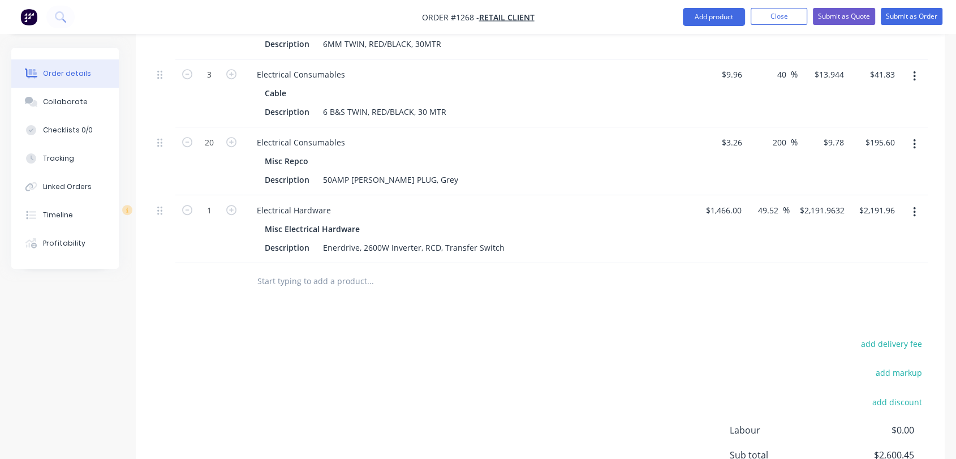
scroll to position [606, 0]
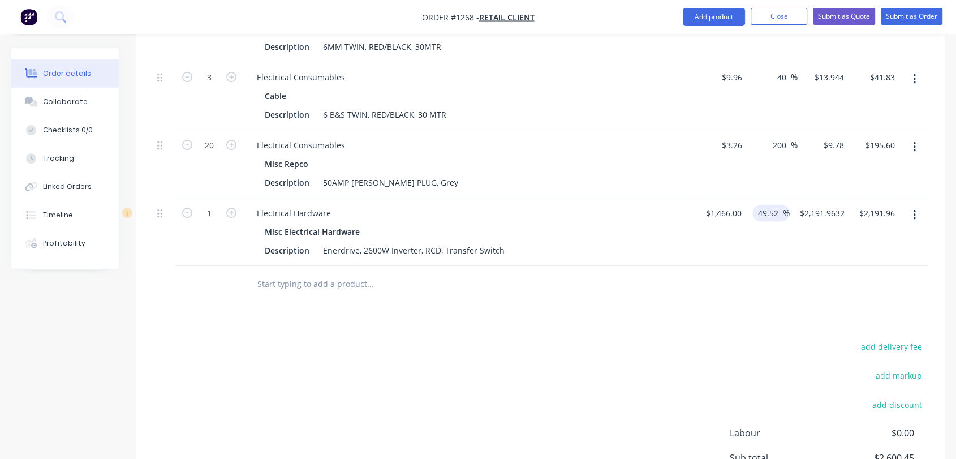
click at [774, 205] on input "49.52" at bounding box center [770, 213] width 26 height 16
drag, startPoint x: 778, startPoint y: 164, endPoint x: 769, endPoint y: 165, distance: 9.1
click at [769, 205] on input "49.52" at bounding box center [770, 213] width 26 height 16
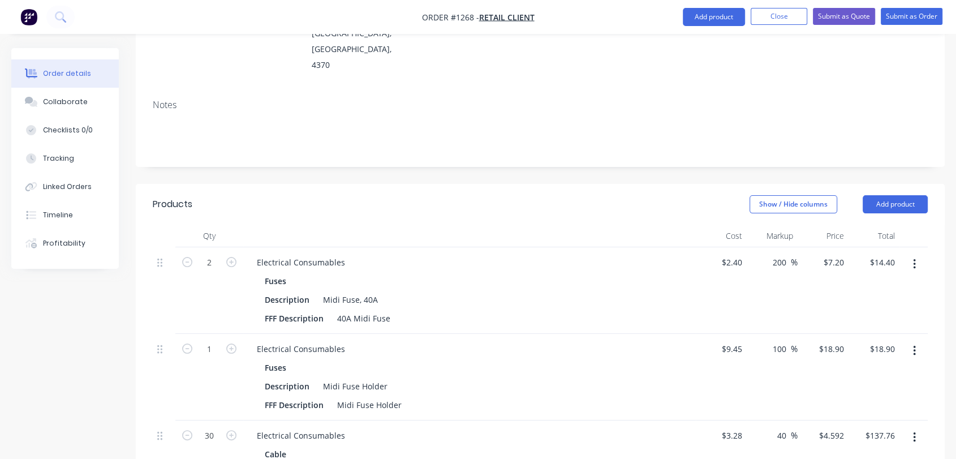
scroll to position [145, 0]
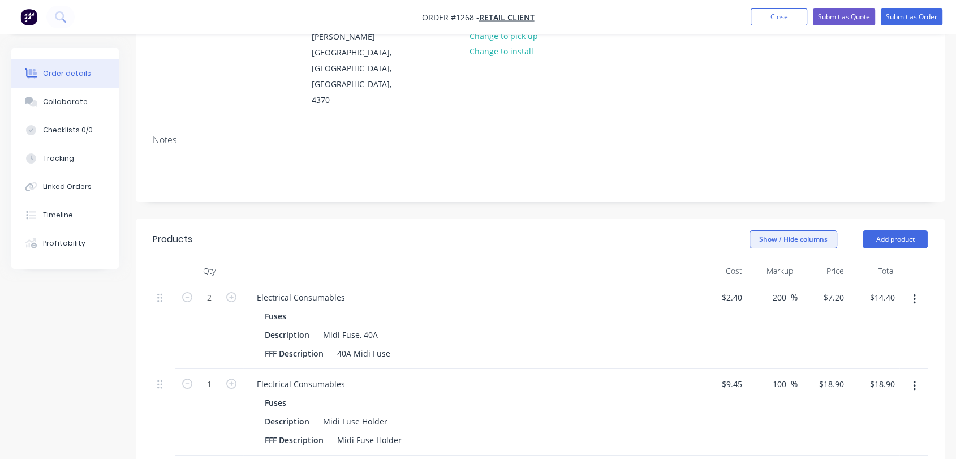
click at [796, 230] on button "Show / Hide columns" at bounding box center [793, 239] width 88 height 18
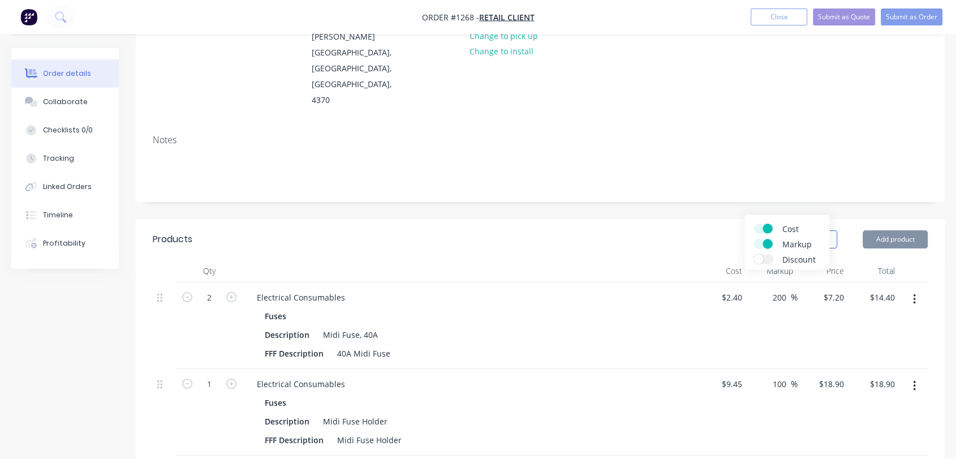
click at [788, 258] on span "Discount" at bounding box center [824, 259] width 85 height 12
click at [753, 254] on input "Discount" at bounding box center [753, 254] width 0 height 0
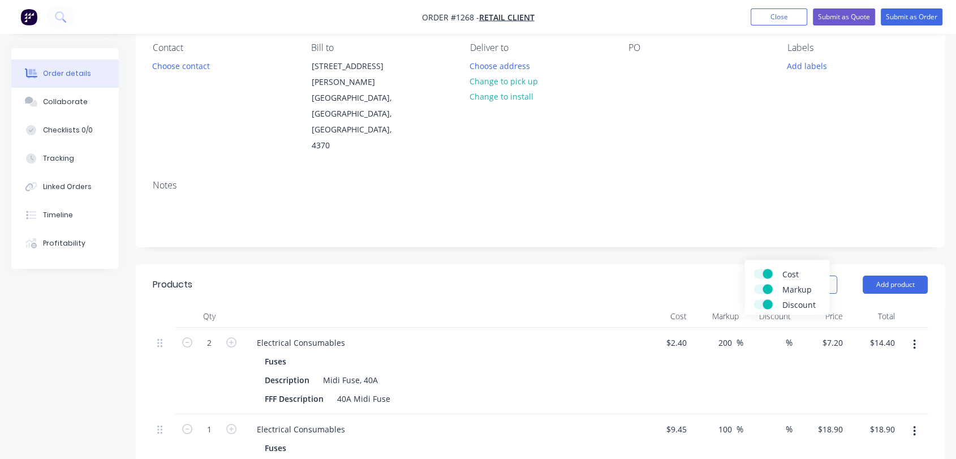
scroll to position [62, 0]
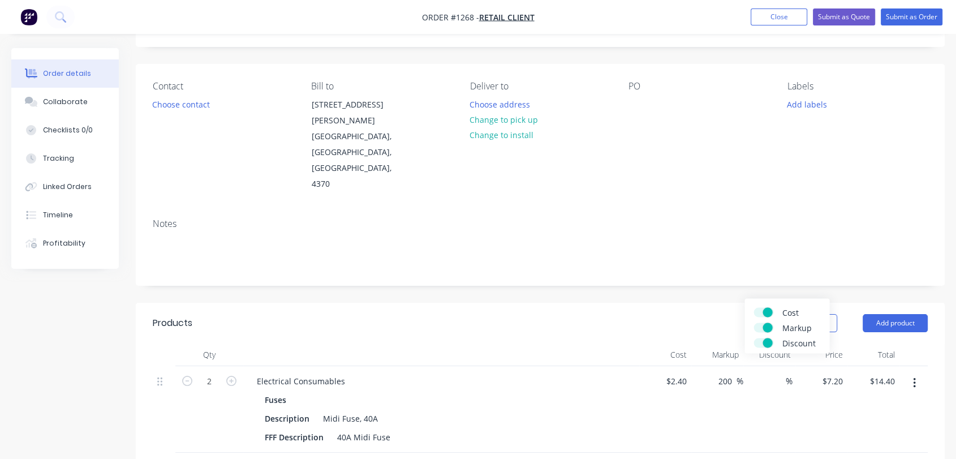
click at [667, 368] on div "$2.40 $2.40" at bounding box center [665, 409] width 52 height 87
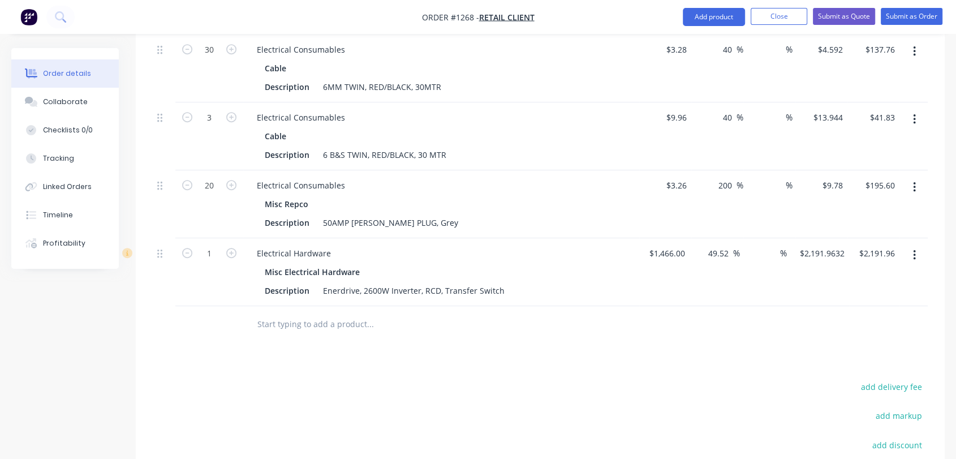
scroll to position [606, 0]
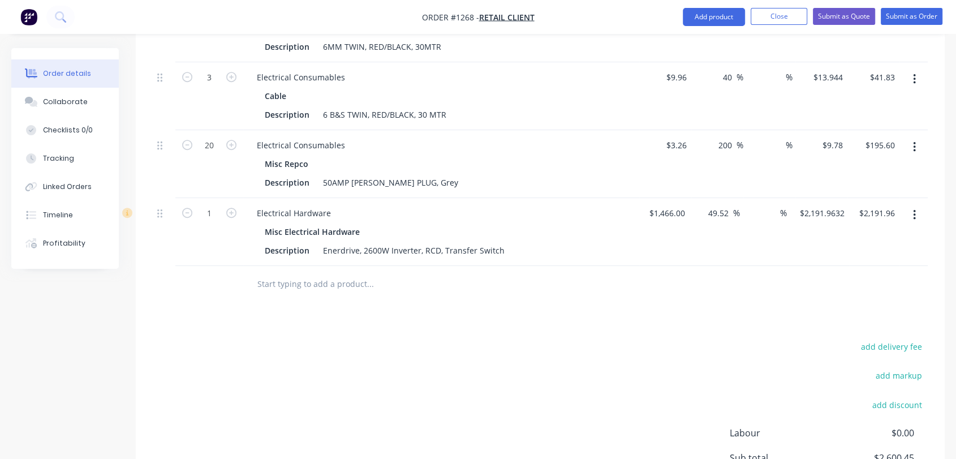
click at [761, 198] on div "%" at bounding box center [765, 232] width 50 height 68
click at [760, 198] on div "%" at bounding box center [765, 232] width 50 height 68
click at [769, 205] on input at bounding box center [772, 213] width 16 height 16
type input "40"
type input "$1,315.18"
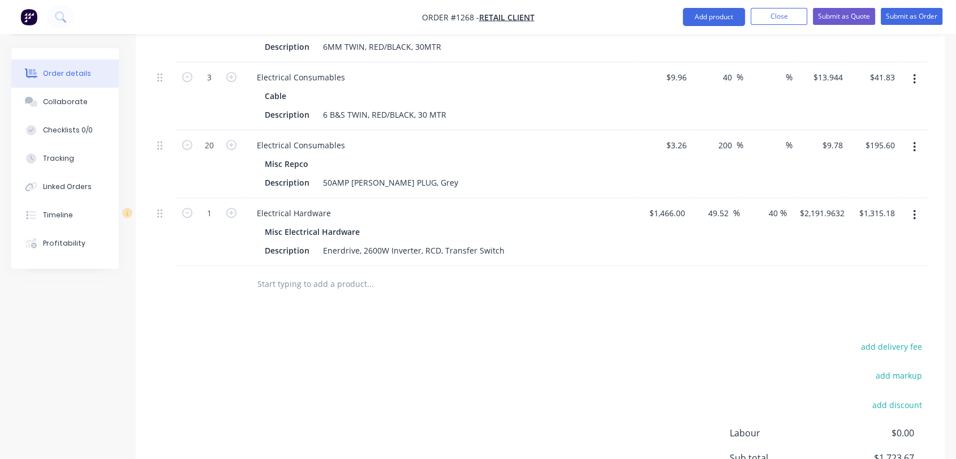
click at [836, 208] on div "$2,191.9632 $2,191.9632" at bounding box center [819, 232] width 59 height 68
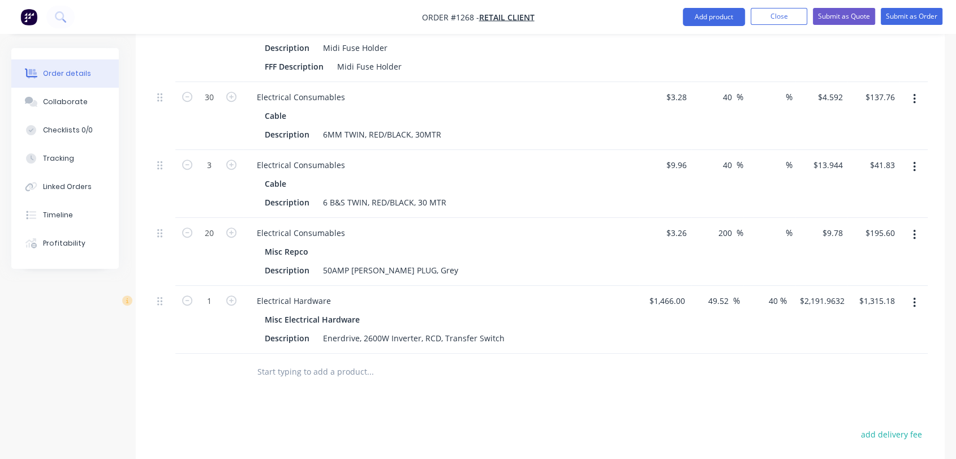
scroll to position [523, 0]
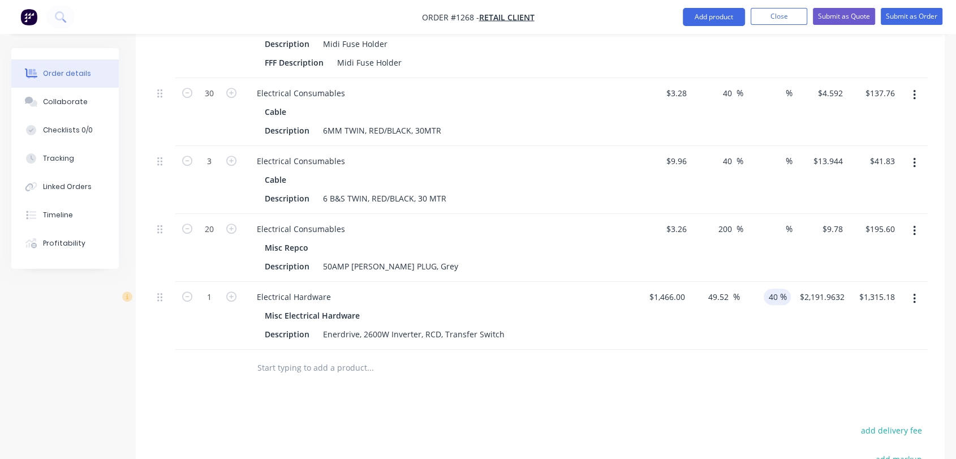
click at [775, 288] on input "40" at bounding box center [772, 296] width 16 height 16
drag, startPoint x: 766, startPoint y: 249, endPoint x: 787, endPoint y: 248, distance: 21.0
click at [787, 288] on div "40 40 %" at bounding box center [777, 296] width 27 height 16
type input "10"
type input "$1,972.76"
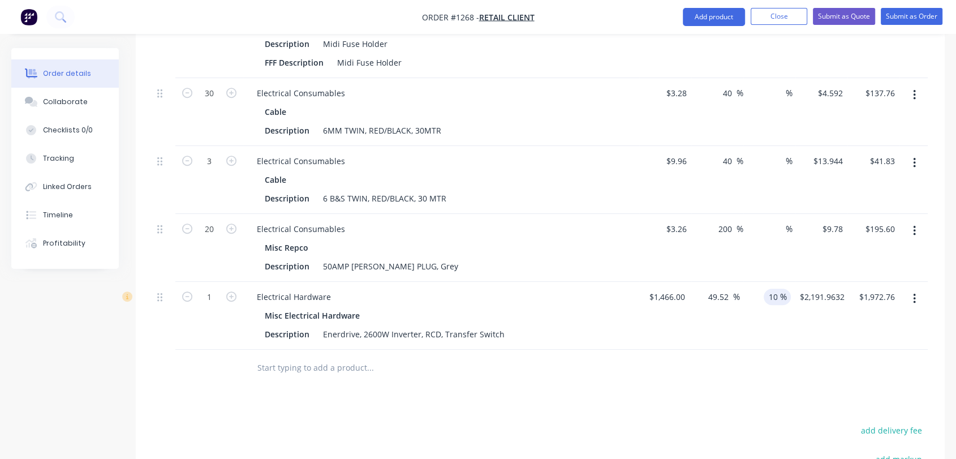
click at [803, 282] on div "$2,191.9632 $2,191.9632" at bounding box center [819, 316] width 59 height 68
drag, startPoint x: 768, startPoint y: 248, endPoint x: 782, endPoint y: 247, distance: 14.2
click at [782, 288] on div "10 10 %" at bounding box center [777, 296] width 27 height 16
type input "30"
type input "$1,534.37"
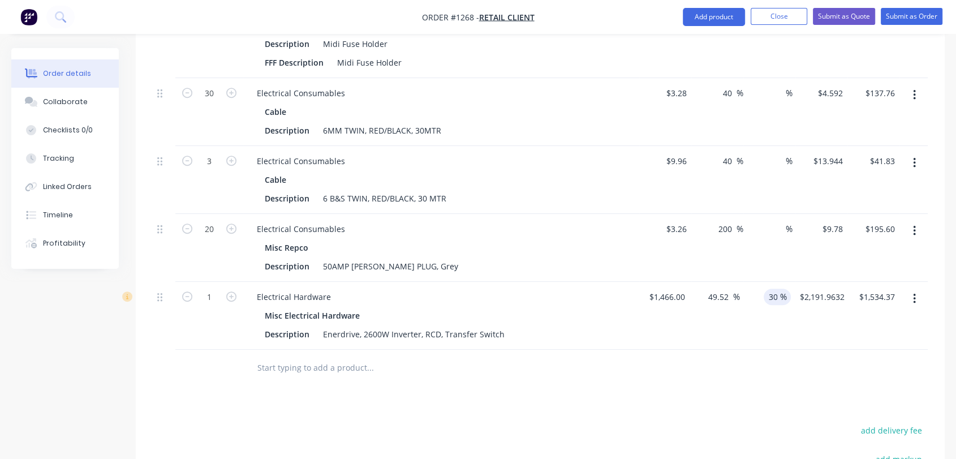
click at [792, 282] on div "$2,191.9632 $2,191.9632" at bounding box center [819, 316] width 59 height 68
drag, startPoint x: 765, startPoint y: 247, endPoint x: 781, endPoint y: 246, distance: 15.9
click at [781, 288] on div "30 30 %" at bounding box center [777, 296] width 27 height 16
type input "40"
type input "$1,315.18"
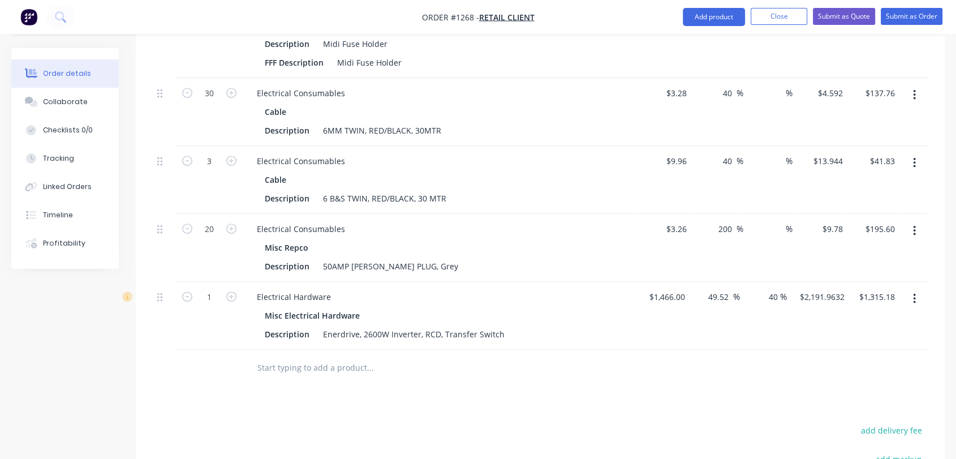
click at [844, 282] on div "$2,191.9632 $2,191.9632" at bounding box center [819, 316] width 59 height 68
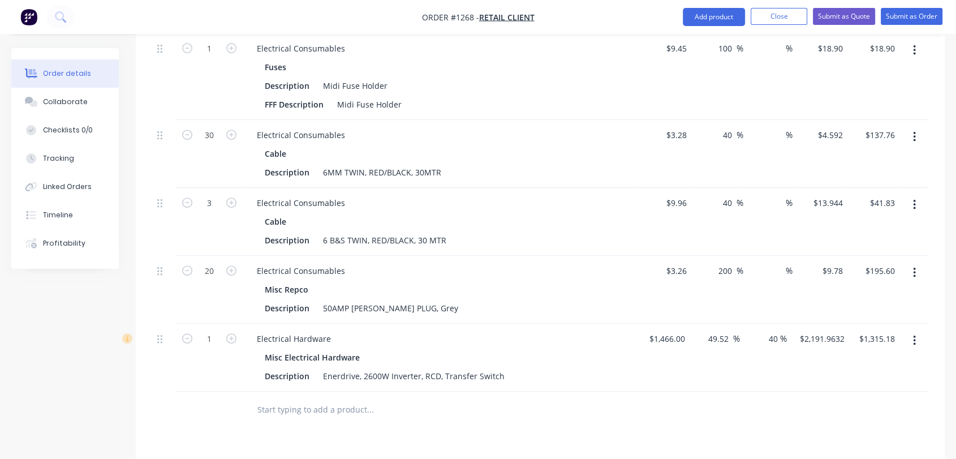
scroll to position [480, 0]
click at [778, 324] on div "40 40 %" at bounding box center [765, 358] width 50 height 68
click at [771, 331] on input "40" at bounding box center [772, 339] width 16 height 16
type input "30"
type input "$1,534.37"
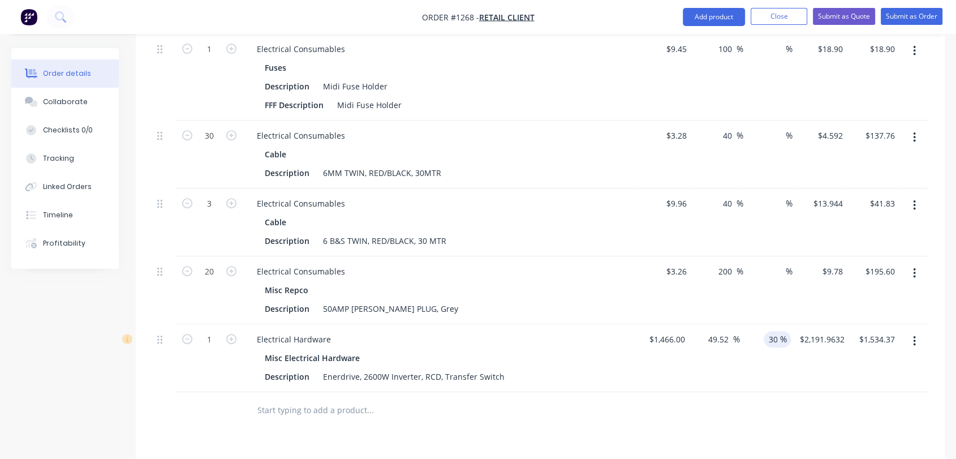
click at [822, 324] on div "$2,191.9632 $2,191.9632" at bounding box center [819, 358] width 59 height 68
click at [773, 331] on input "30" at bounding box center [772, 339] width 16 height 16
drag, startPoint x: 773, startPoint y: 290, endPoint x: 779, endPoint y: 290, distance: 6.8
click at [779, 331] on div "30 30 %" at bounding box center [777, 339] width 27 height 16
type input "35"
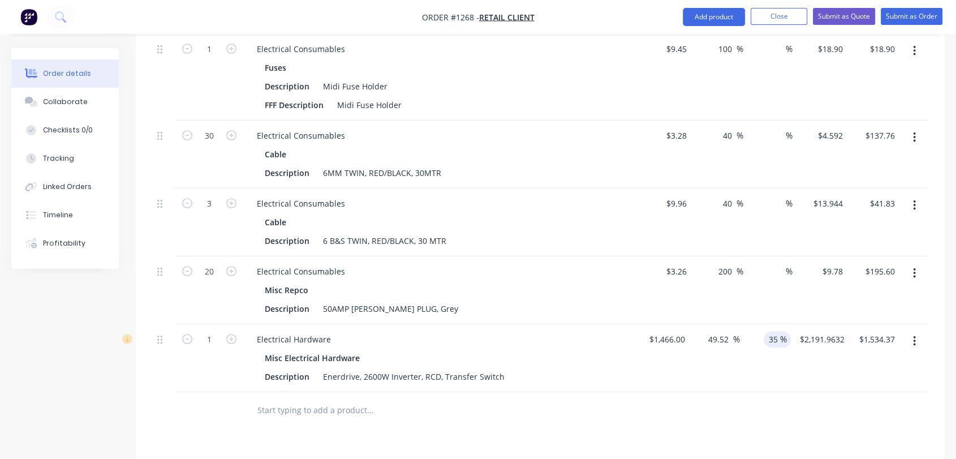
type input "$1,424.77"
click at [787, 324] on div "35 35 %" at bounding box center [765, 358] width 50 height 68
drag, startPoint x: 772, startPoint y: 288, endPoint x: 783, endPoint y: 287, distance: 10.8
click at [783, 331] on div "35 35 %" at bounding box center [777, 339] width 27 height 16
type input "30"
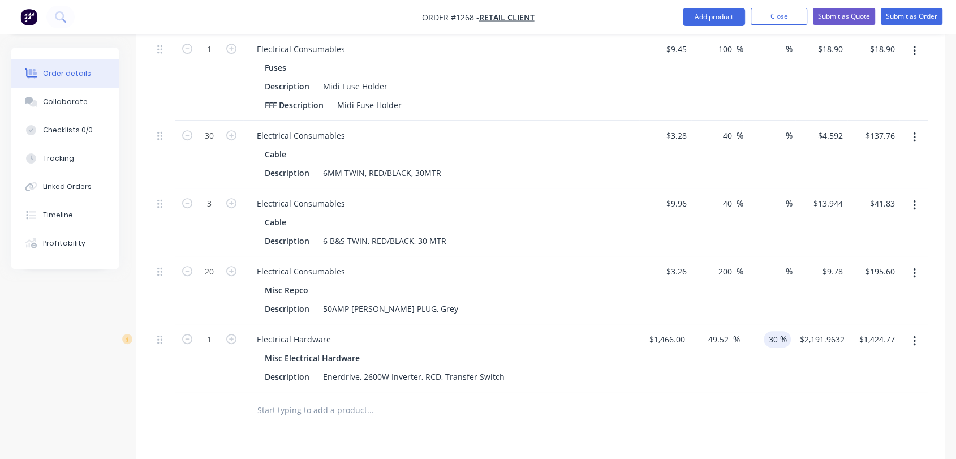
type input "$1,534.37"
click at [795, 329] on div "$2,191.9632 $2,191.9632" at bounding box center [819, 358] width 59 height 68
click at [275, 399] on input "text" at bounding box center [370, 410] width 226 height 23
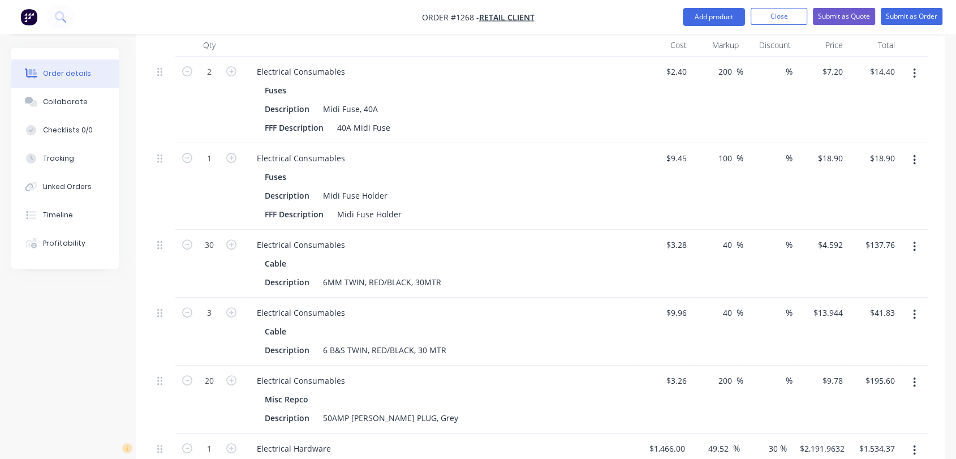
scroll to position [355, 0]
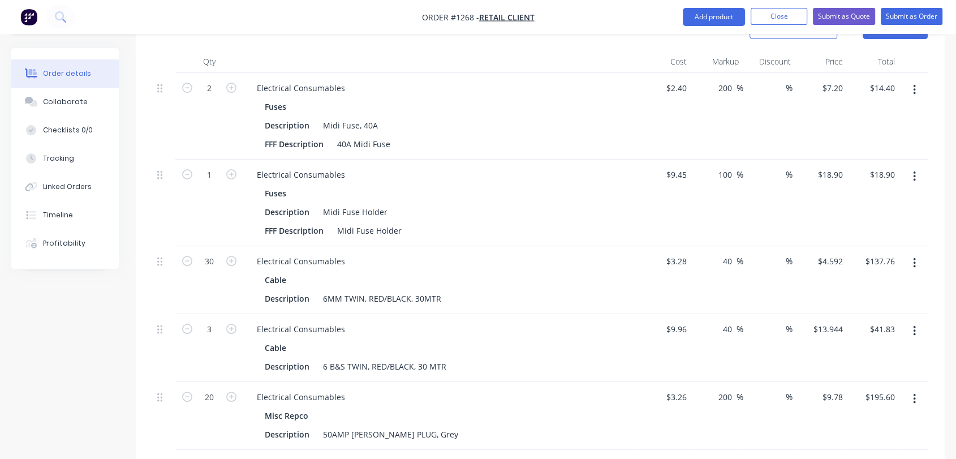
click at [400, 339] on div "Cable" at bounding box center [441, 347] width 353 height 16
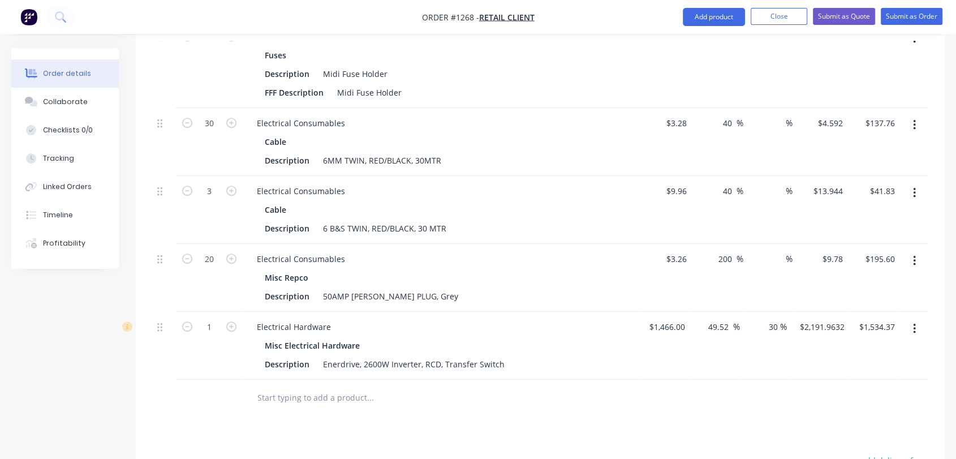
scroll to position [564, 0]
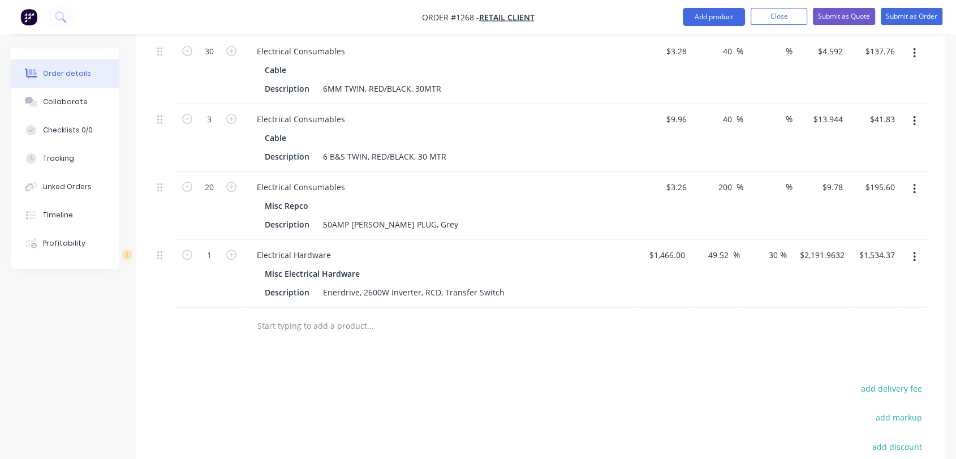
click at [382, 314] on input "text" at bounding box center [370, 325] width 226 height 23
click at [719, 16] on button "Add product" at bounding box center [714, 17] width 62 height 18
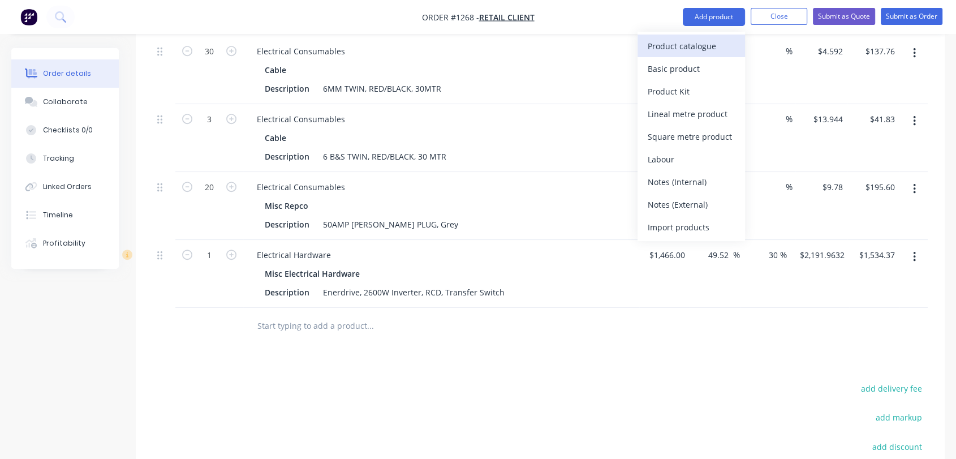
click at [691, 49] on div "Product catalogue" at bounding box center [691, 46] width 87 height 16
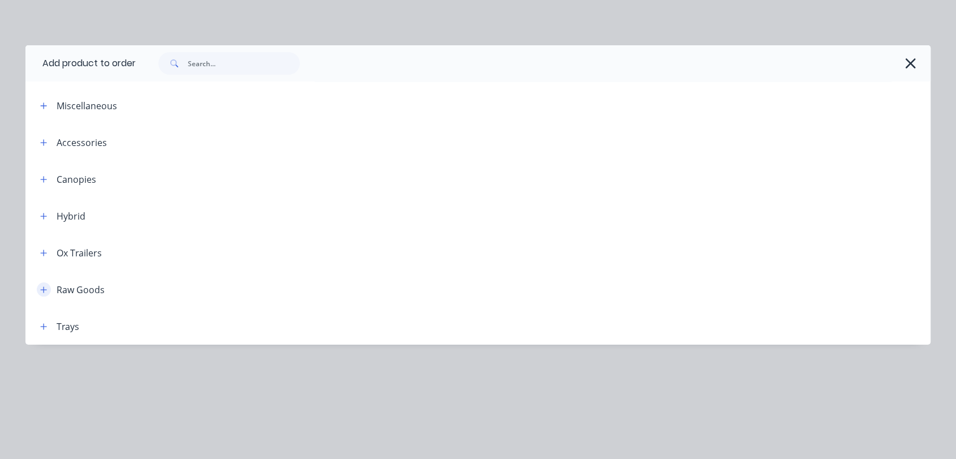
click at [45, 291] on icon "button" at bounding box center [43, 290] width 7 height 8
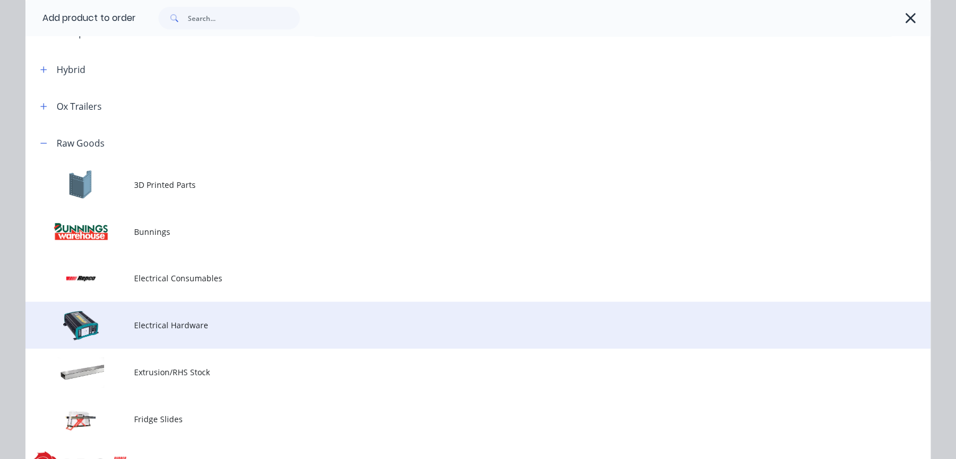
scroll to position [293, 0]
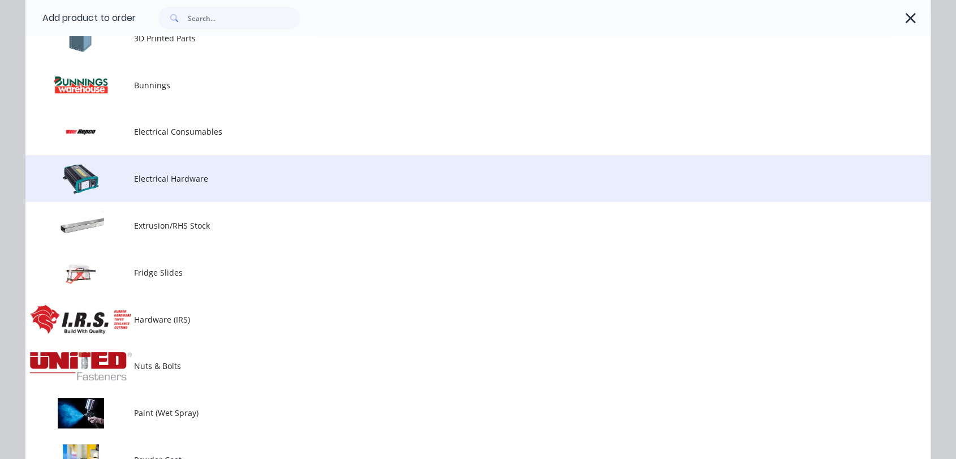
click at [154, 178] on span "Electrical Hardware" at bounding box center [452, 179] width 637 height 12
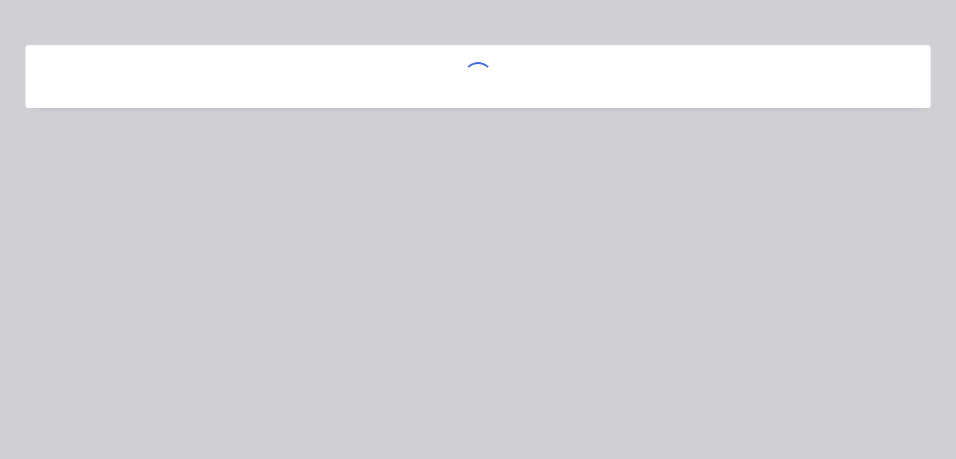
scroll to position [0, 0]
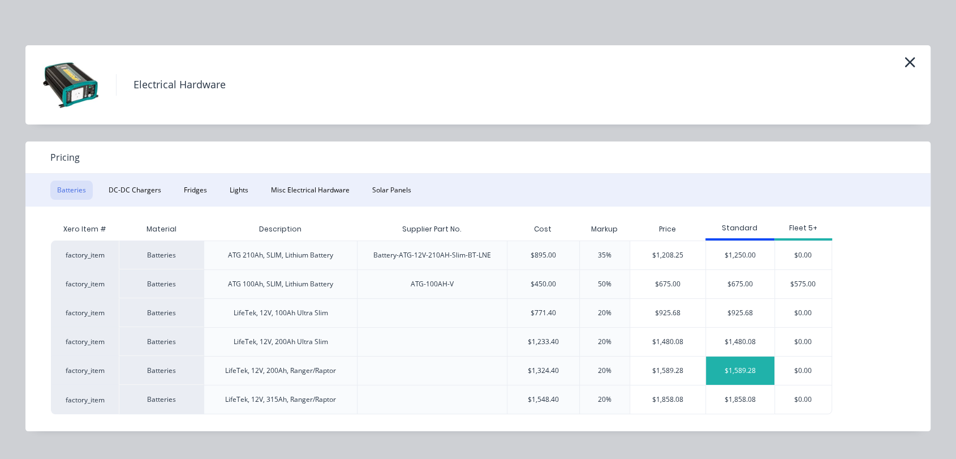
click at [747, 372] on div "$1,589.28" at bounding box center [740, 370] width 68 height 28
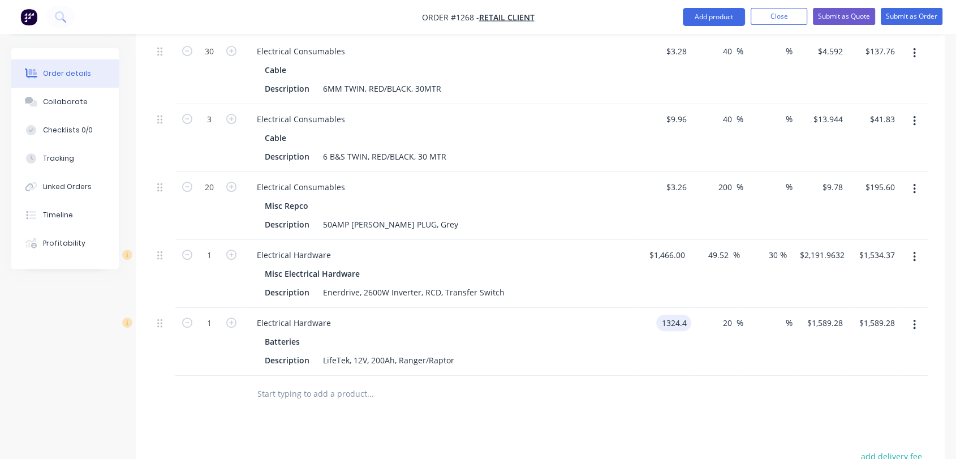
paste input "205.40"
type input "$1,205.40"
type input "$1,446.48"
click at [679, 308] on div "$1,205.40 1205.40" at bounding box center [665, 342] width 52 height 68
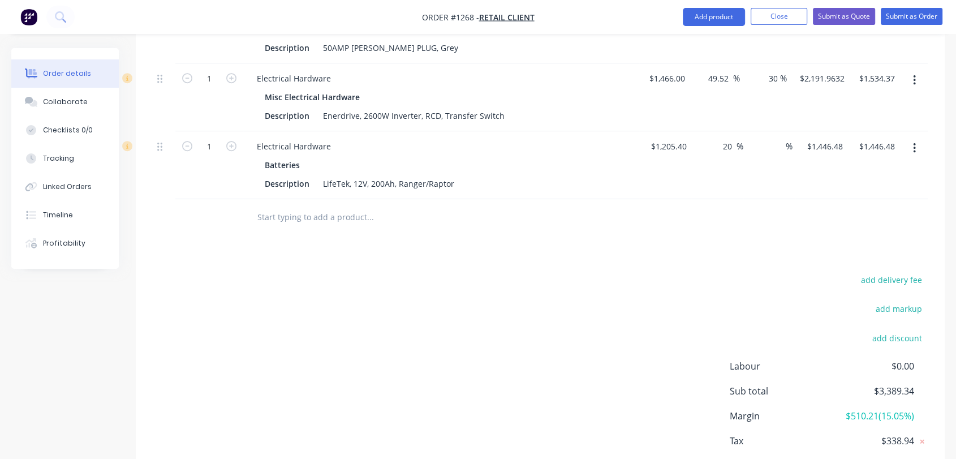
scroll to position [758, 0]
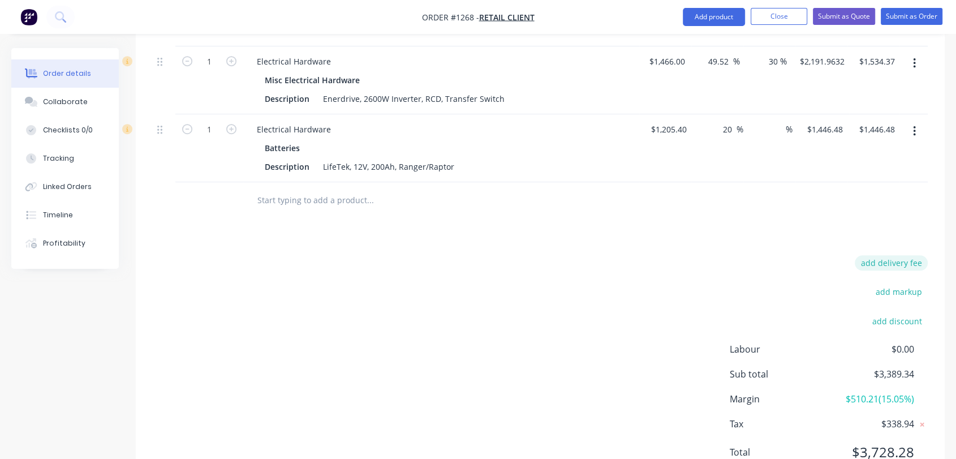
click at [916, 255] on button "add delivery fee" at bounding box center [891, 262] width 73 height 15
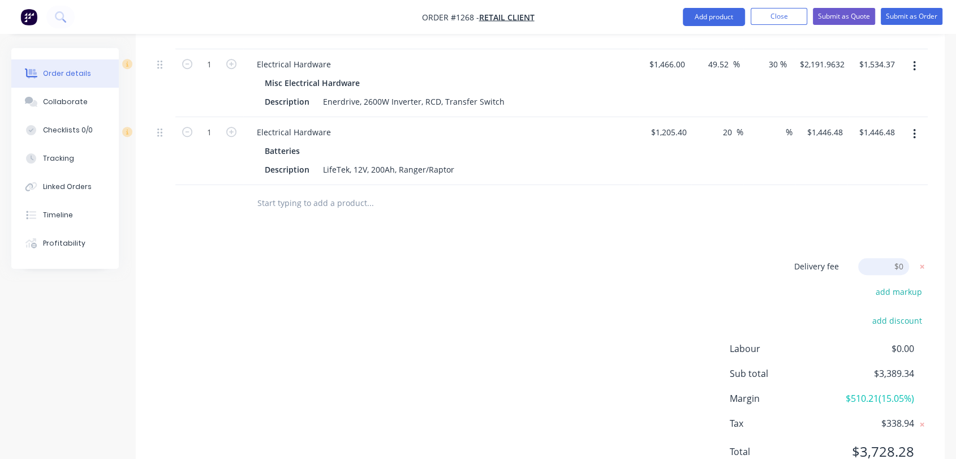
drag, startPoint x: 890, startPoint y: 217, endPoint x: 908, endPoint y: 215, distance: 18.1
click at [908, 258] on input at bounding box center [883, 266] width 51 height 17
click at [682, 258] on div "Delivery fee Delivery fee Delivery fee name (Optional) $0 add markup add discou…" at bounding box center [540, 365] width 775 height 215
click at [902, 258] on input at bounding box center [883, 266] width 51 height 17
click at [886, 258] on input at bounding box center [883, 266] width 51 height 17
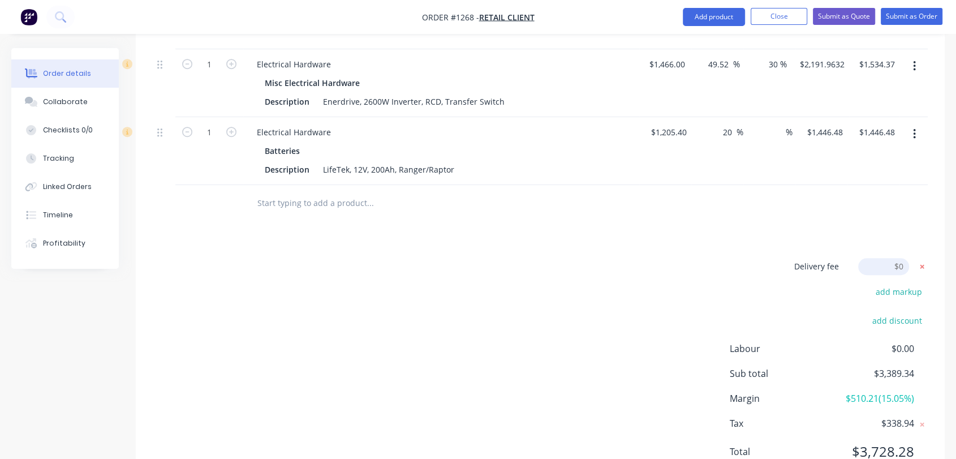
drag, startPoint x: 888, startPoint y: 215, endPoint x: 924, endPoint y: 219, distance: 36.4
click at [924, 258] on form "Delivery fee Delivery fee Delivery fee name (Optional) $0" at bounding box center [841, 266] width 171 height 17
type input "70"
click at [601, 199] on div "Products Show / Hide columns Add product Qty Cost Markup Discount Price Total 2…" at bounding box center [540, 49] width 809 height 881
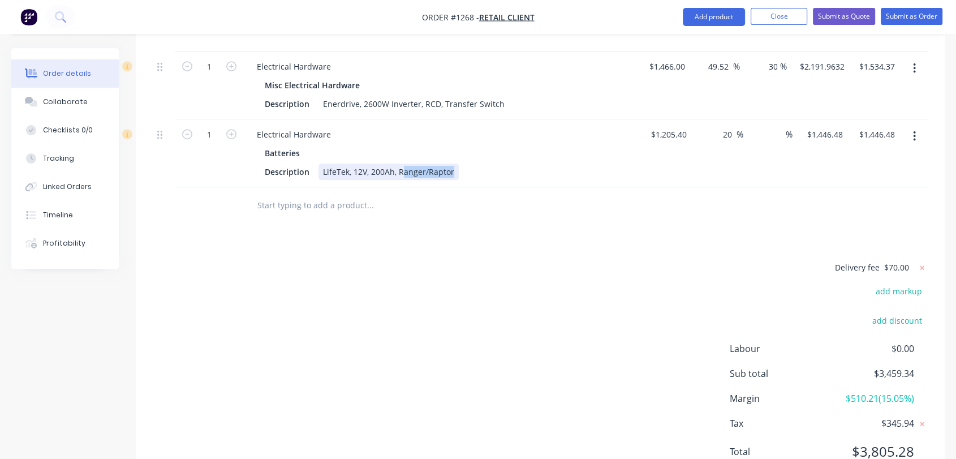
drag, startPoint x: 453, startPoint y: 123, endPoint x: 400, endPoint y: 123, distance: 52.6
click at [400, 163] on div "LifeTek, 12V, 200Ah, Ranger/Raptor" at bounding box center [388, 171] width 140 height 16
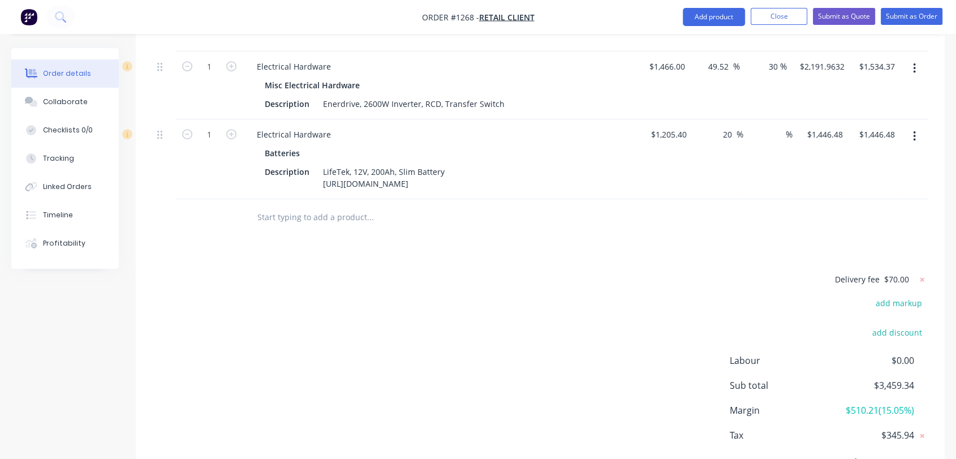
click at [492, 206] on div "Products Show / Hide columns Add product Qty Cost Markup Discount Price Total 2…" at bounding box center [540, 56] width 809 height 890
click at [865, 20] on button "Submit as Quote" at bounding box center [844, 16] width 62 height 17
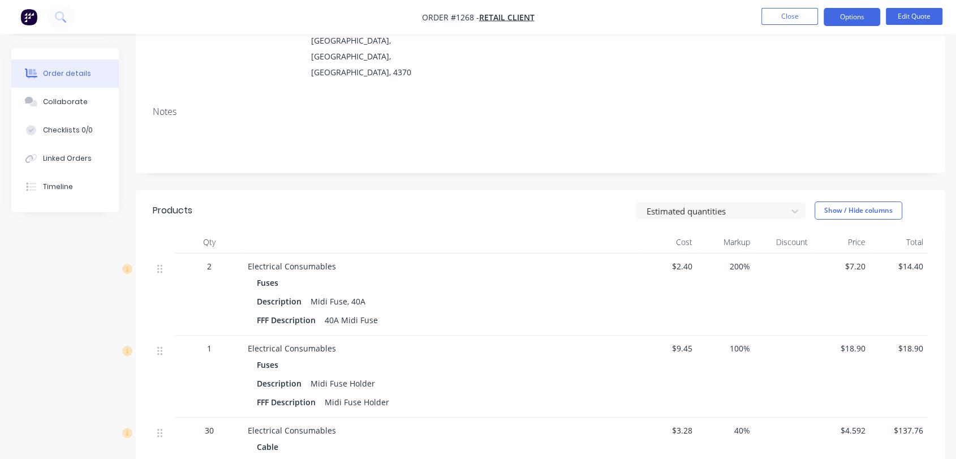
scroll to position [167, 0]
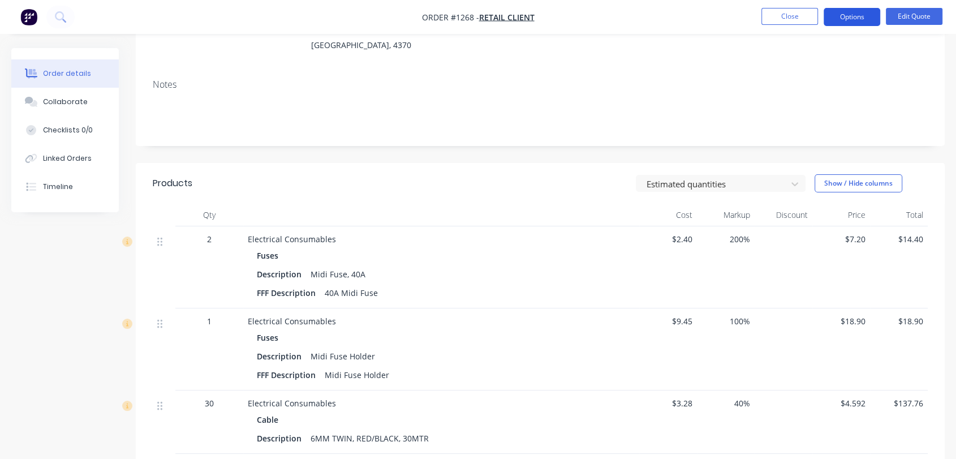
click at [848, 19] on button "Options" at bounding box center [852, 17] width 57 height 18
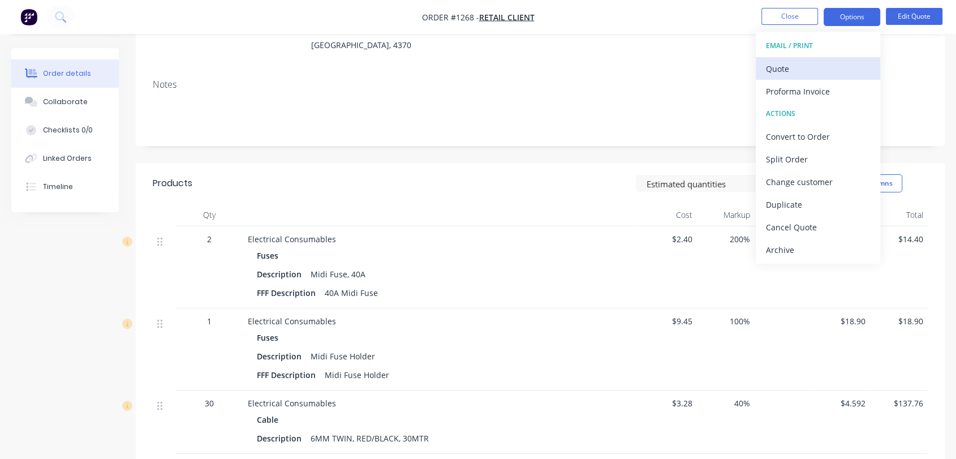
click at [778, 67] on div "Quote" at bounding box center [818, 69] width 104 height 16
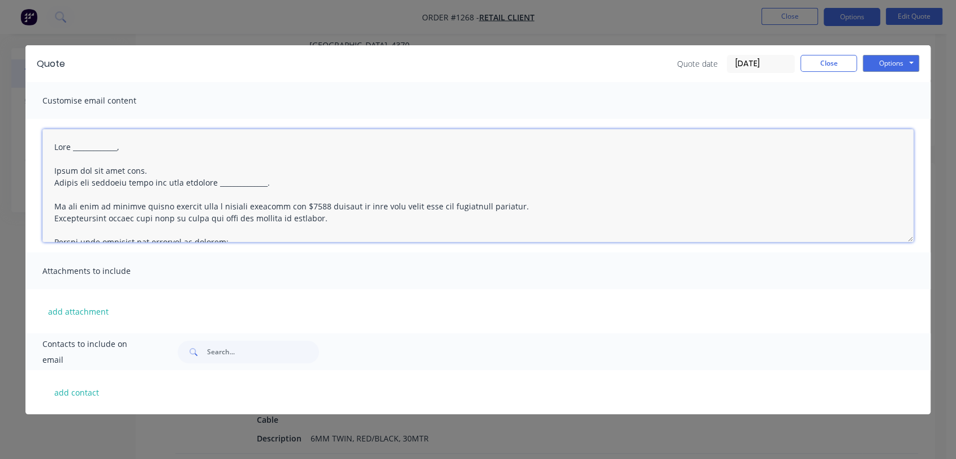
drag, startPoint x: 124, startPoint y: 146, endPoint x: 78, endPoint y: 148, distance: 45.9
click at [78, 148] on textarea at bounding box center [477, 185] width 871 height 113
drag, startPoint x: 286, startPoint y: 180, endPoint x: 222, endPoint y: 182, distance: 63.9
click at [222, 182] on textarea at bounding box center [477, 185] width 871 height 113
click at [265, 180] on textarea at bounding box center [477, 185] width 871 height 113
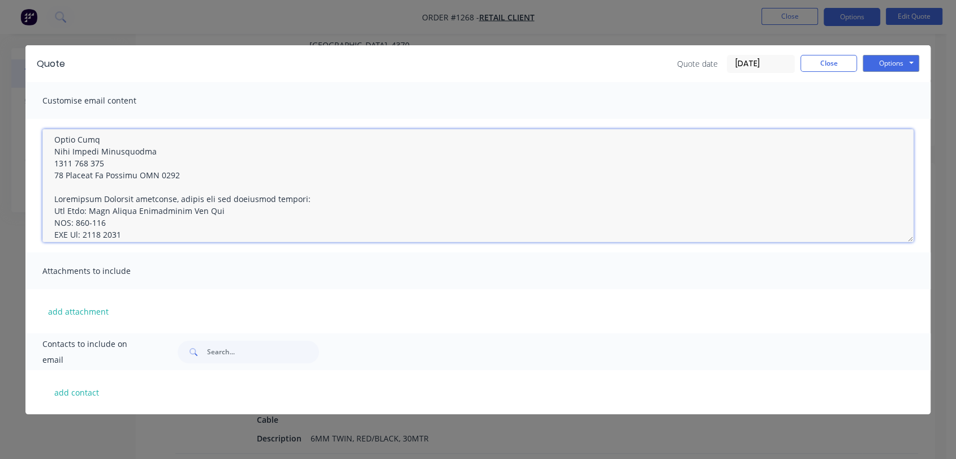
scroll to position [255, 0]
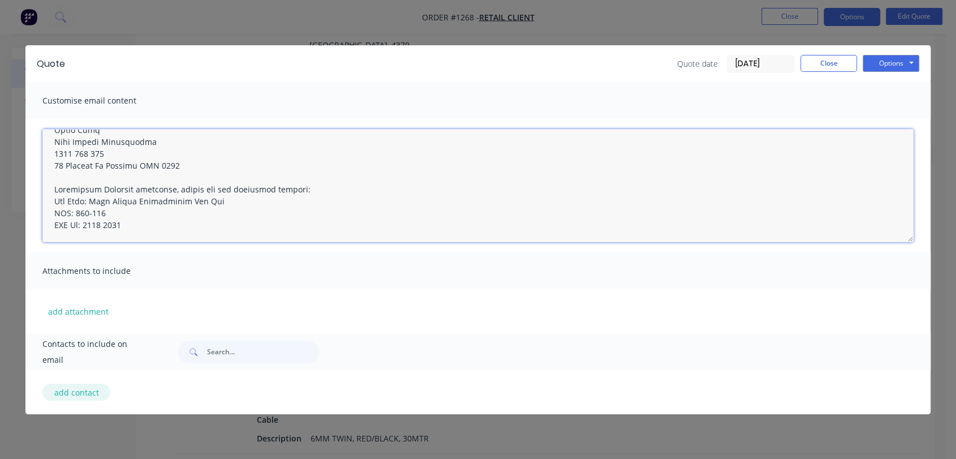
type textarea "Good Evening, Thank you for your time. Please see attached quote for your propo…"
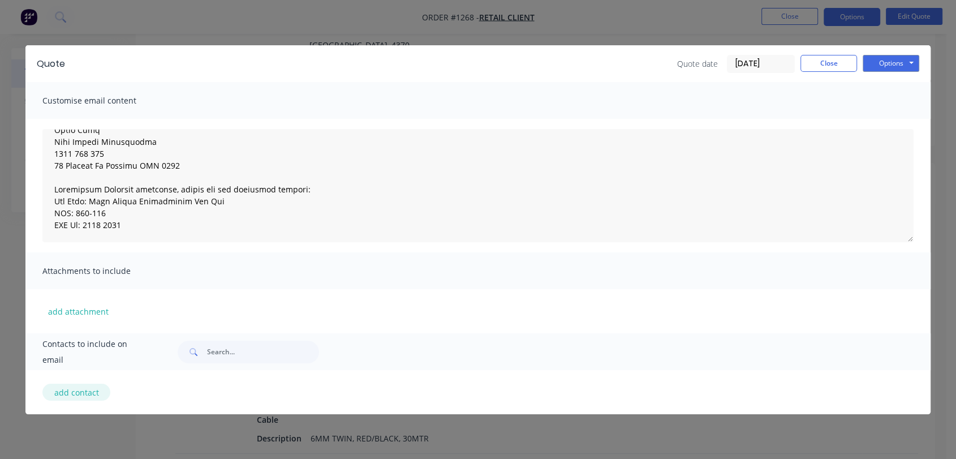
click at [83, 391] on button "add contact" at bounding box center [76, 391] width 68 height 17
select select "AU"
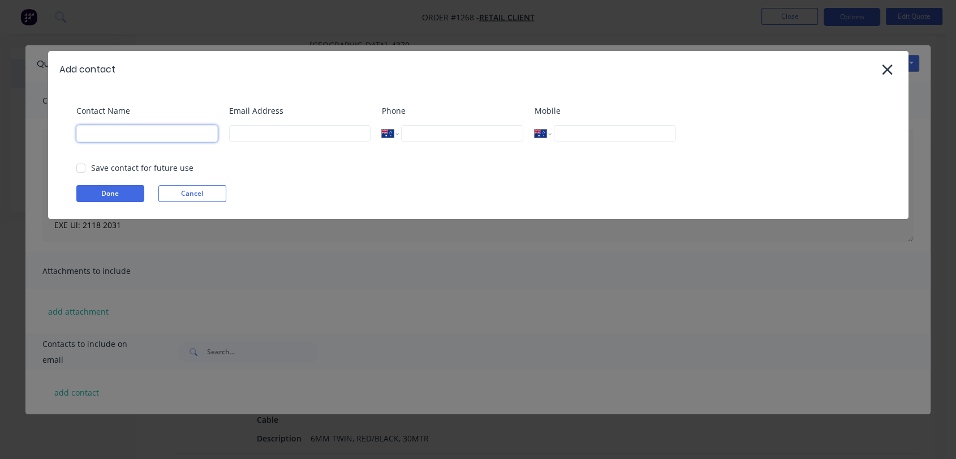
drag, startPoint x: 149, startPoint y: 132, endPoint x: 161, endPoint y: 136, distance: 13.1
click at [149, 132] on input at bounding box center [146, 133] width 141 height 17
click at [284, 138] on input at bounding box center [299, 133] width 141 height 17
type input "[EMAIL_ADDRESS][DOMAIN_NAME]"
click at [569, 135] on input "tel" at bounding box center [615, 133] width 122 height 17
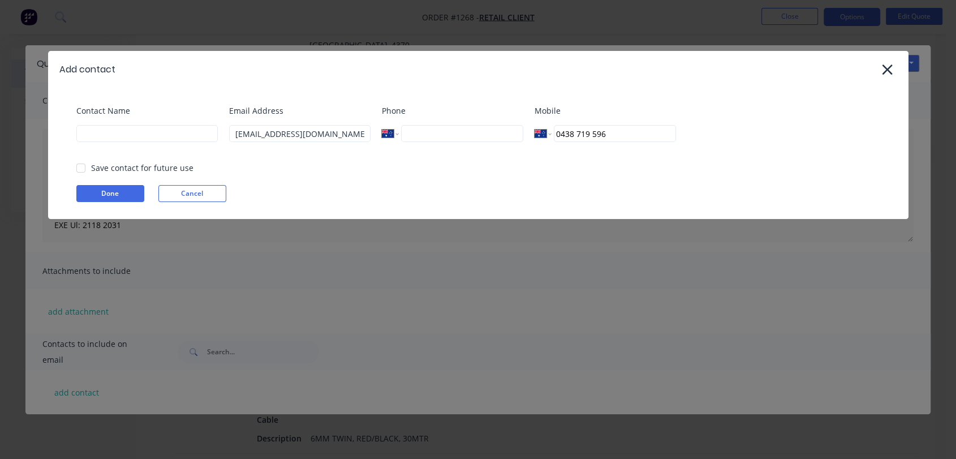
click at [76, 169] on div at bounding box center [81, 168] width 23 height 23
click at [81, 170] on div at bounding box center [81, 168] width 23 height 23
click at [81, 169] on div at bounding box center [81, 168] width 23 height 23
type input "0438 719 596"
click at [104, 196] on button "Done" at bounding box center [110, 193] width 68 height 17
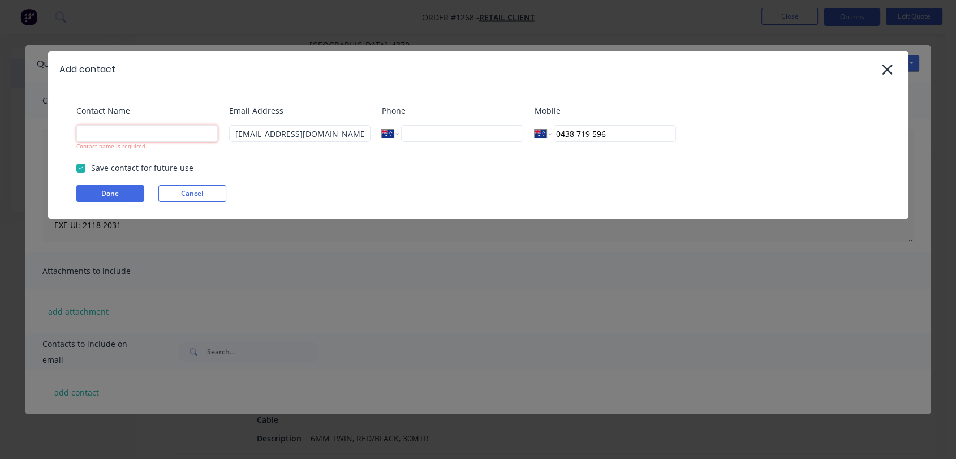
click at [105, 132] on input at bounding box center [146, 133] width 141 height 17
type input "Retail Client"
click at [109, 197] on button "Done" at bounding box center [110, 193] width 68 height 17
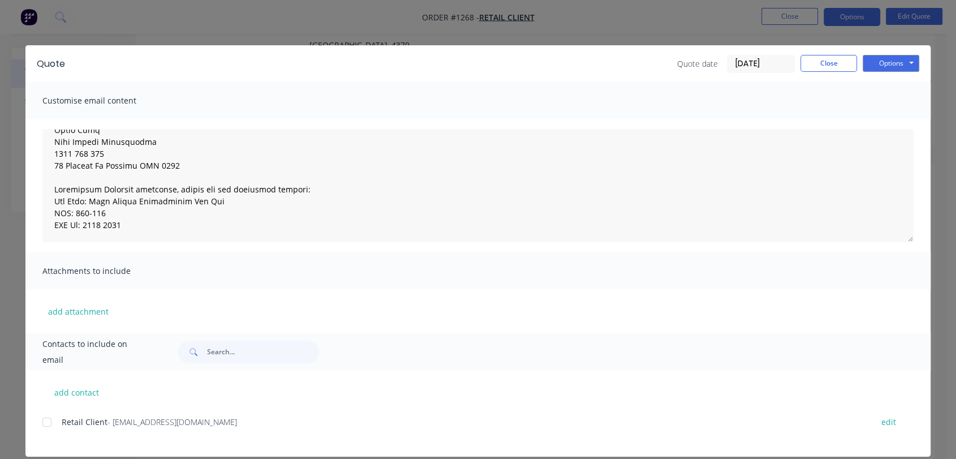
click at [38, 422] on div at bounding box center [47, 422] width 23 height 23
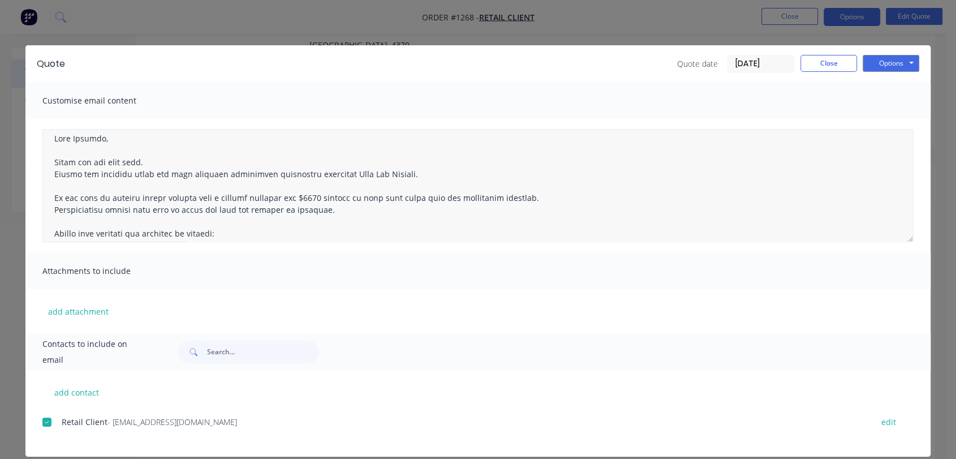
scroll to position [0, 0]
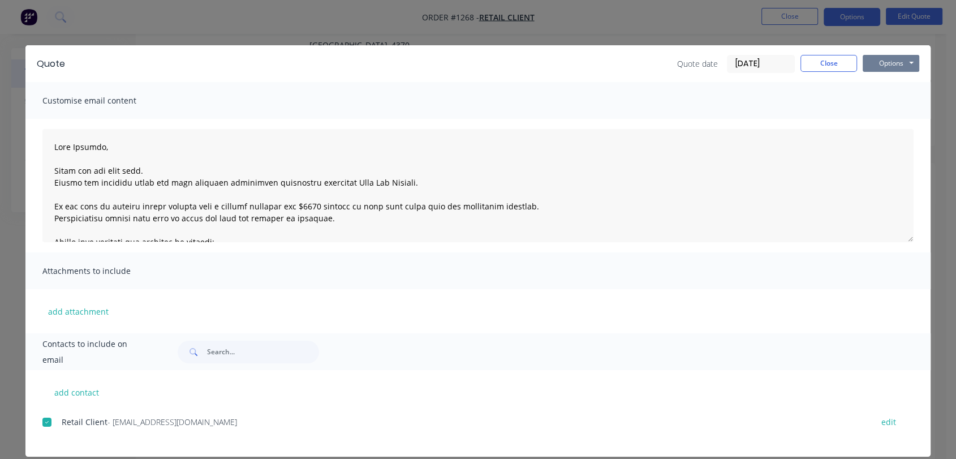
click at [902, 66] on button "Options" at bounding box center [891, 63] width 57 height 17
click at [889, 124] on button "Email" at bounding box center [899, 120] width 72 height 19
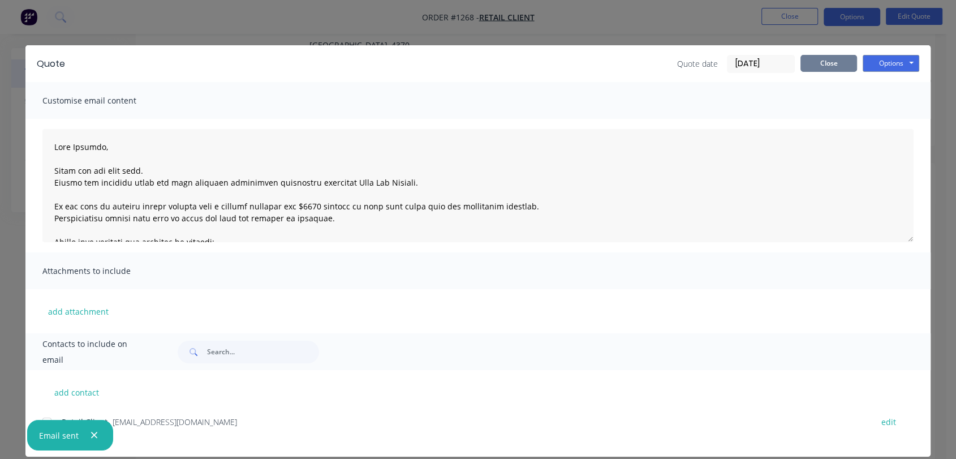
click at [840, 64] on button "Close" at bounding box center [828, 63] width 57 height 17
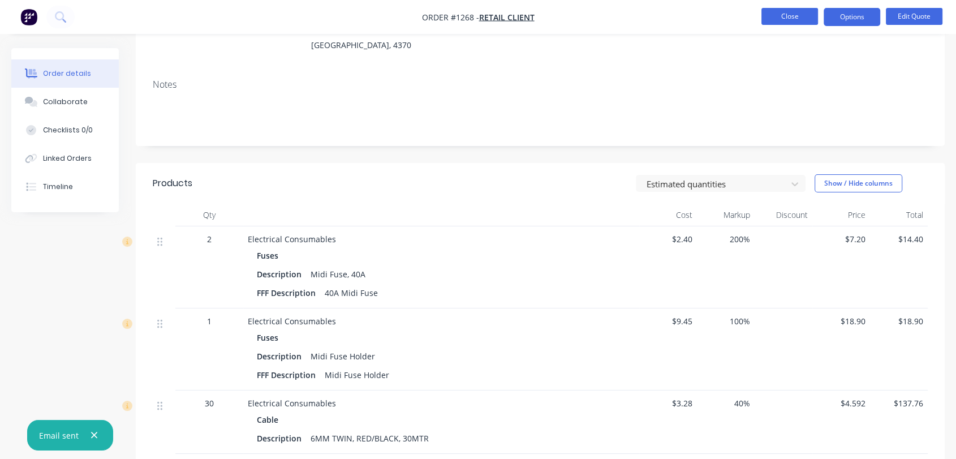
click at [769, 18] on button "Close" at bounding box center [789, 16] width 57 height 17
